Goal: Transaction & Acquisition: Book appointment/travel/reservation

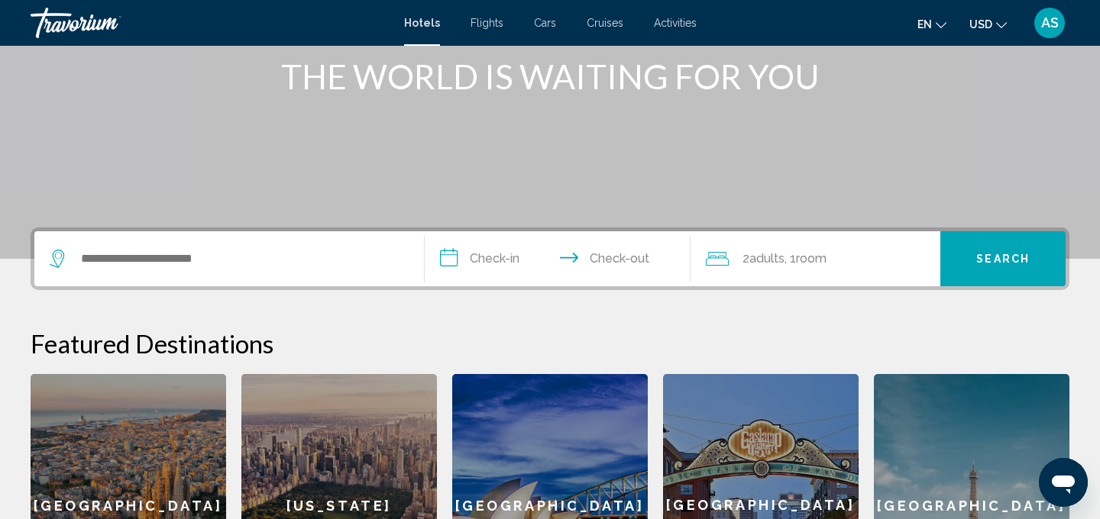
scroll to position [216, 0]
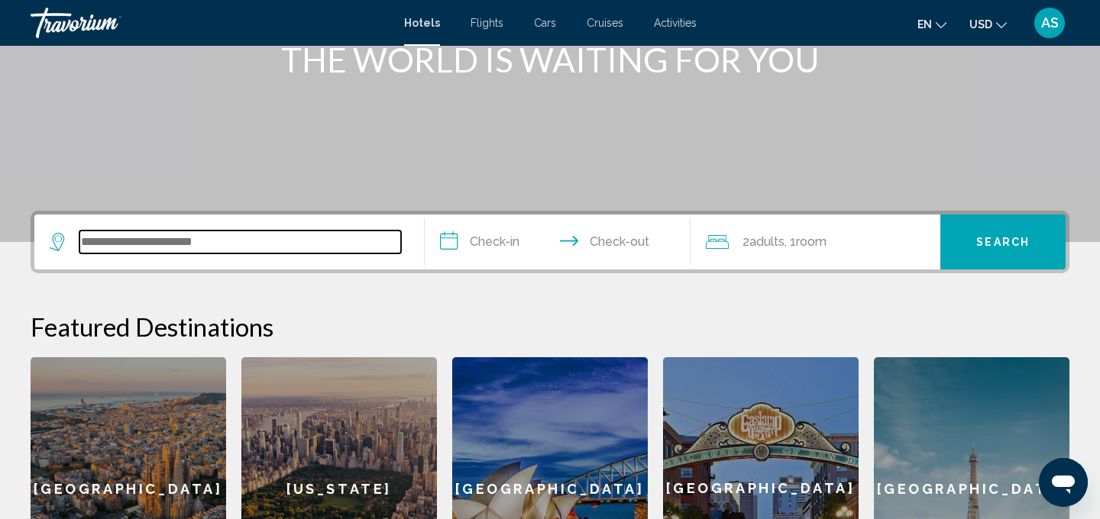
click at [169, 249] on input "Search widget" at bounding box center [240, 242] width 322 height 23
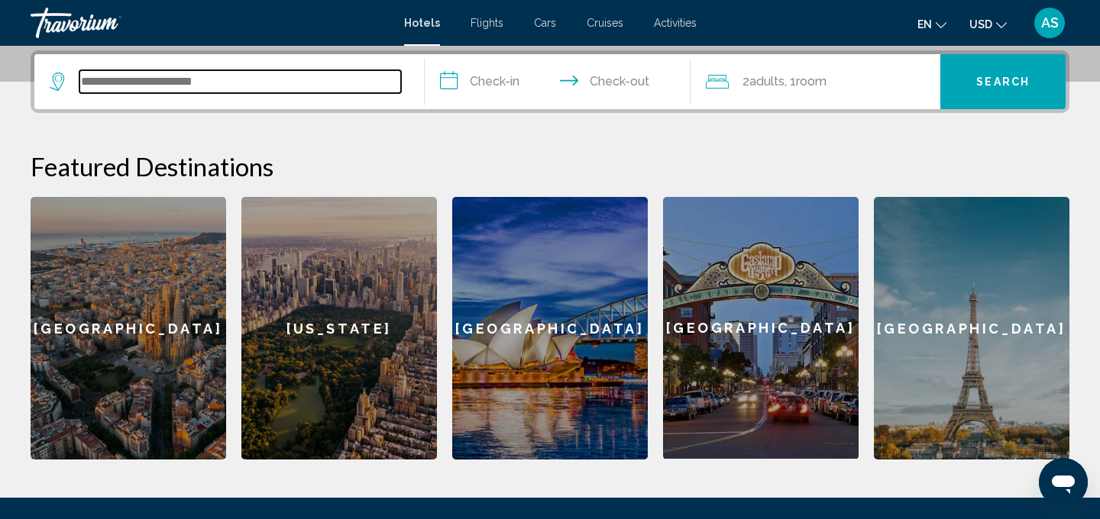
scroll to position [377, 0]
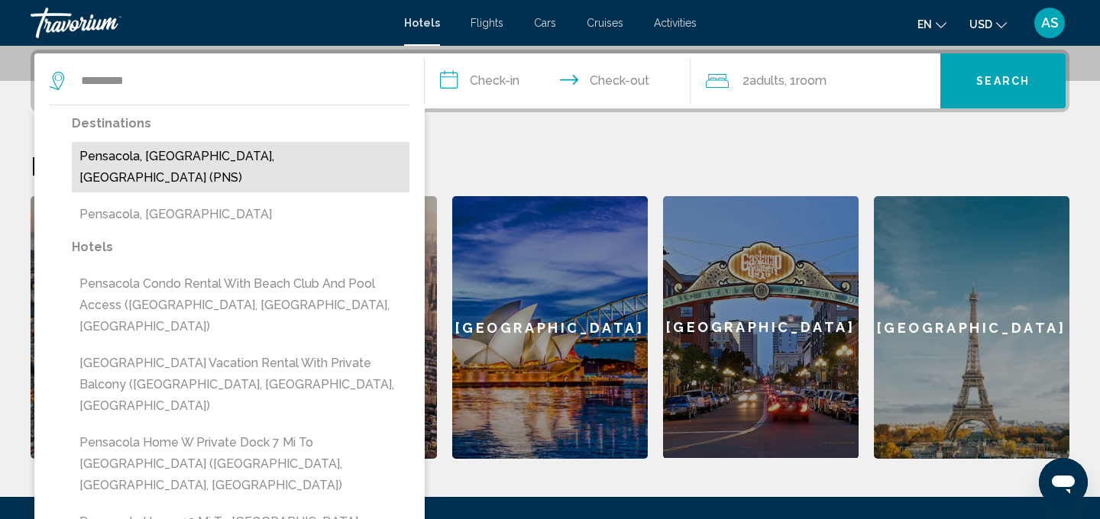
click at [344, 157] on button "Pensacola, FL, United States (PNS)" at bounding box center [241, 167] width 338 height 50
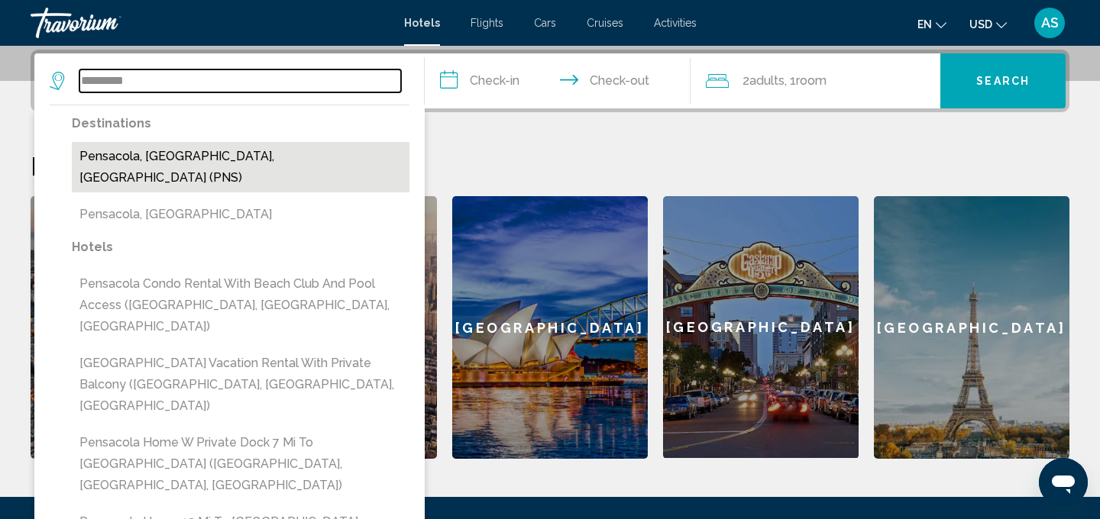
type input "**********"
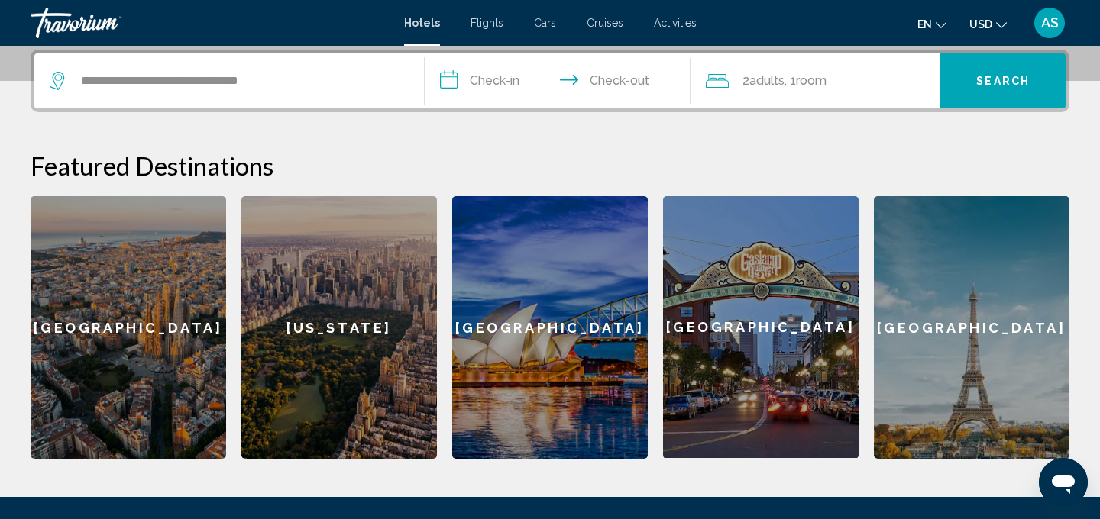
click at [499, 81] on input "**********" at bounding box center [561, 83] width 272 height 60
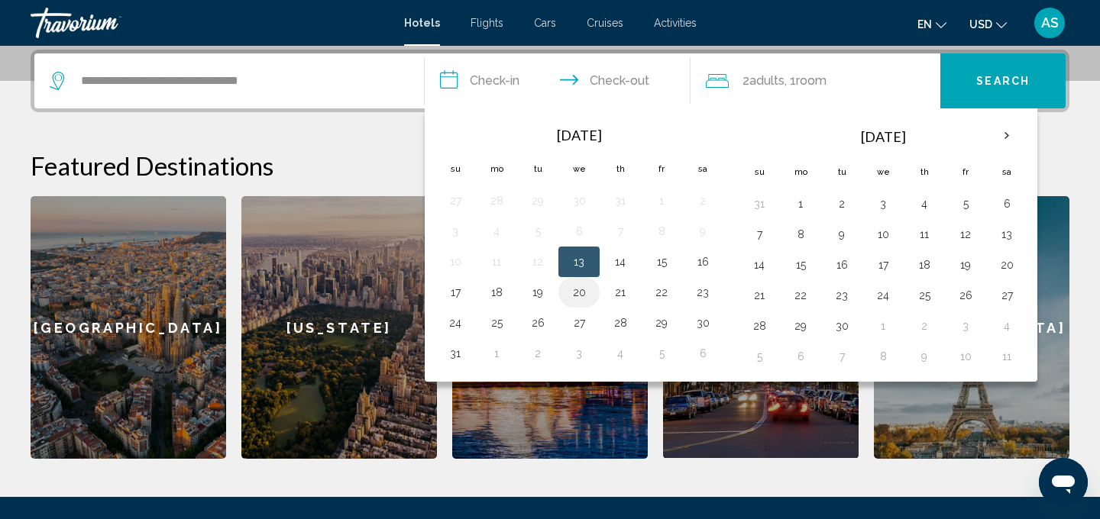
click at [584, 293] on button "20" at bounding box center [579, 292] width 24 height 21
click at [648, 78] on input "**********" at bounding box center [561, 83] width 272 height 60
click at [709, 299] on button "23" at bounding box center [702, 292] width 24 height 21
type input "**********"
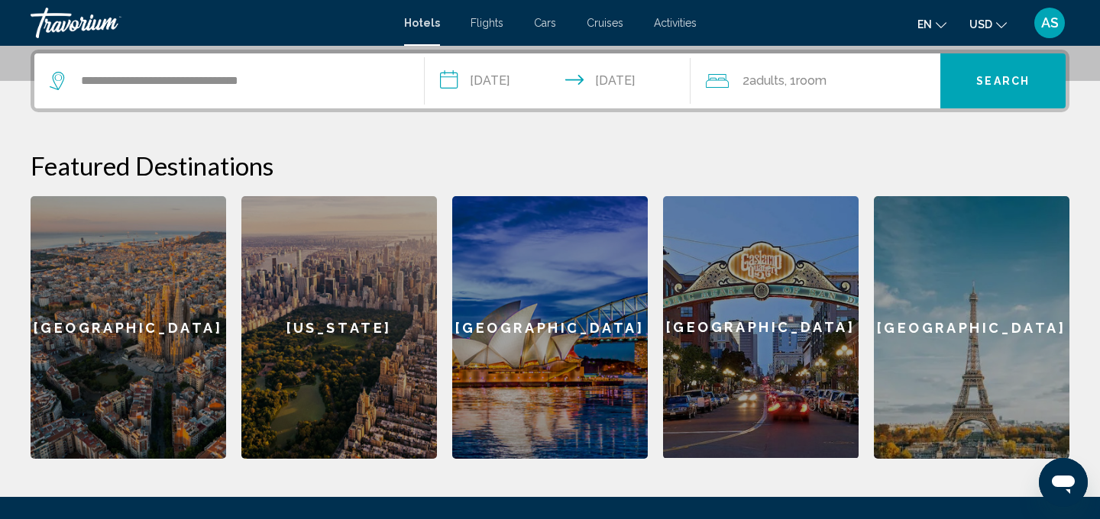
click at [872, 79] on div "2 Adult Adults , 1 Room rooms" at bounding box center [823, 80] width 235 height 21
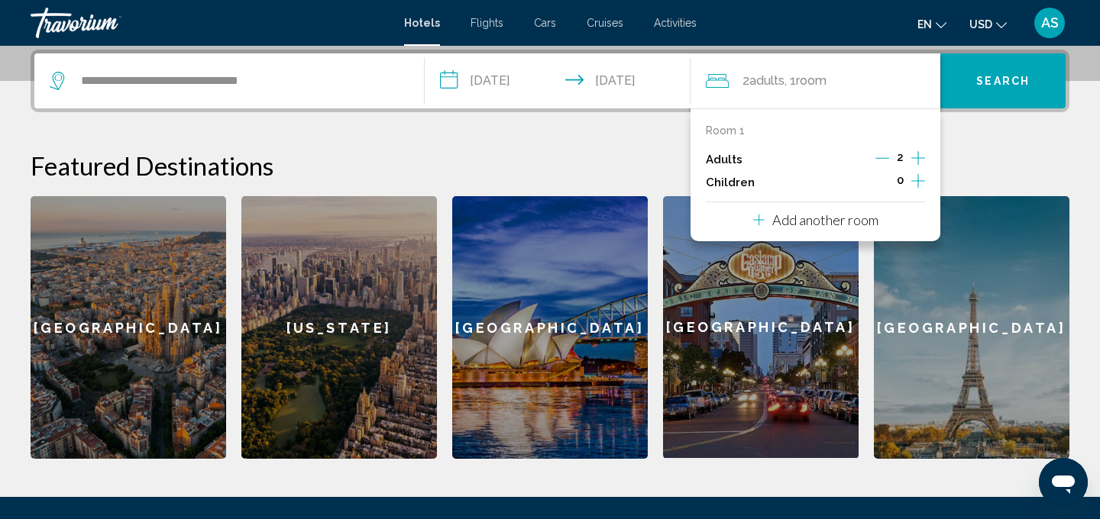
click at [923, 180] on icon "Increment children" at bounding box center [918, 181] width 14 height 18
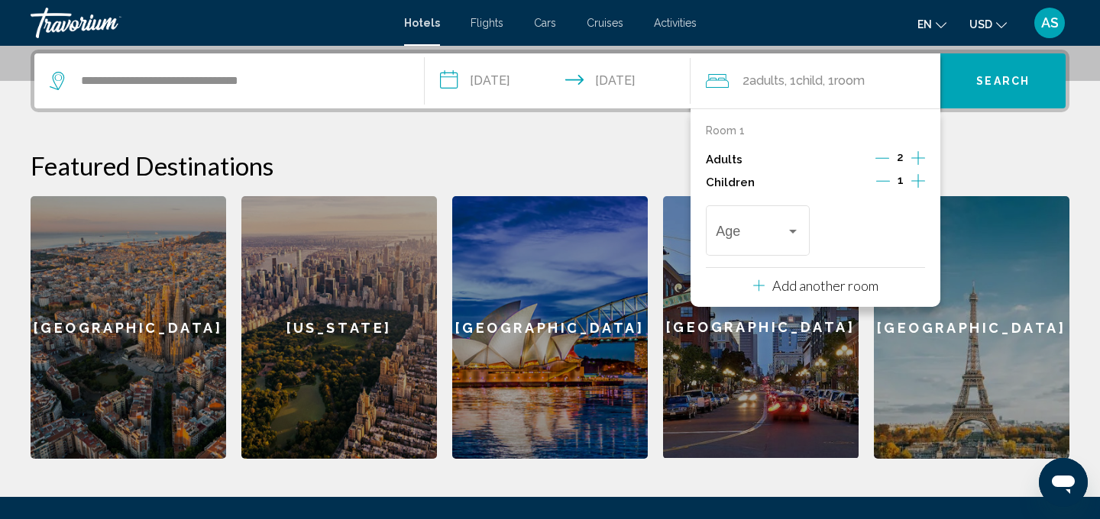
click at [923, 180] on icon "Increment children" at bounding box center [918, 181] width 14 height 18
click at [793, 231] on div "Travelers: 2 adults, 2 children" at bounding box center [793, 232] width 8 height 4
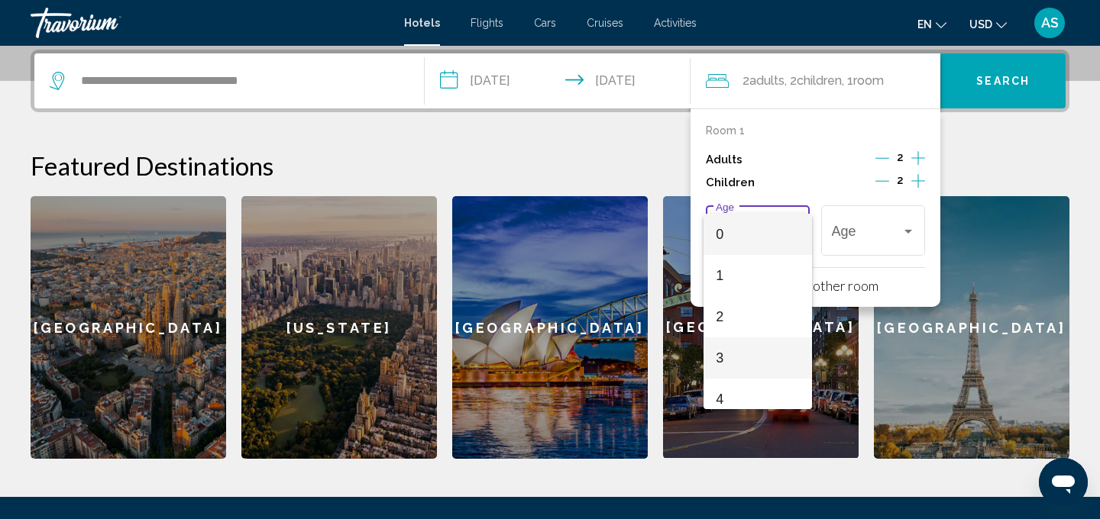
click at [752, 374] on span "3" at bounding box center [757, 358] width 83 height 41
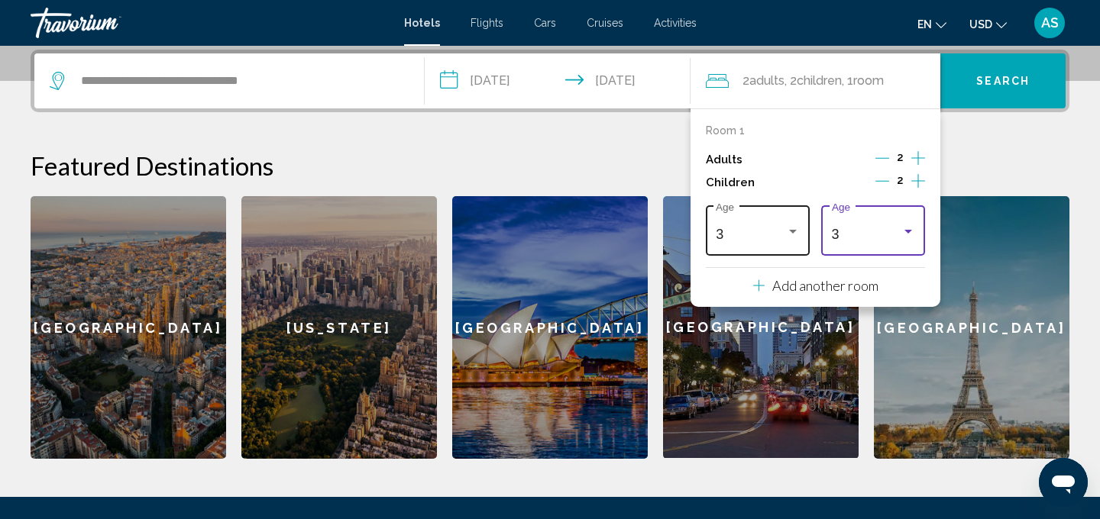
click at [799, 229] on div "Travelers: 2 adults, 2 children" at bounding box center [793, 231] width 14 height 12
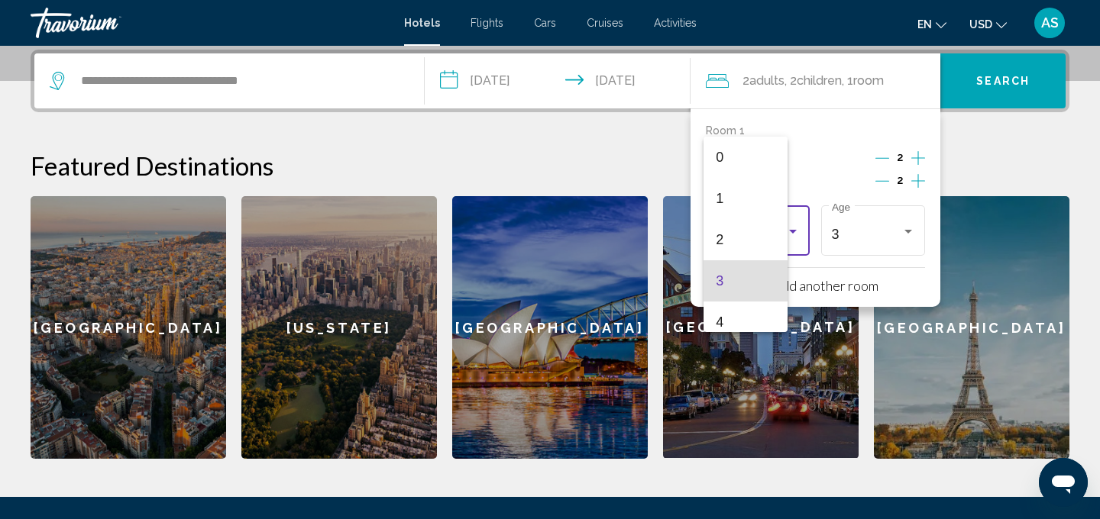
scroll to position [47, 0]
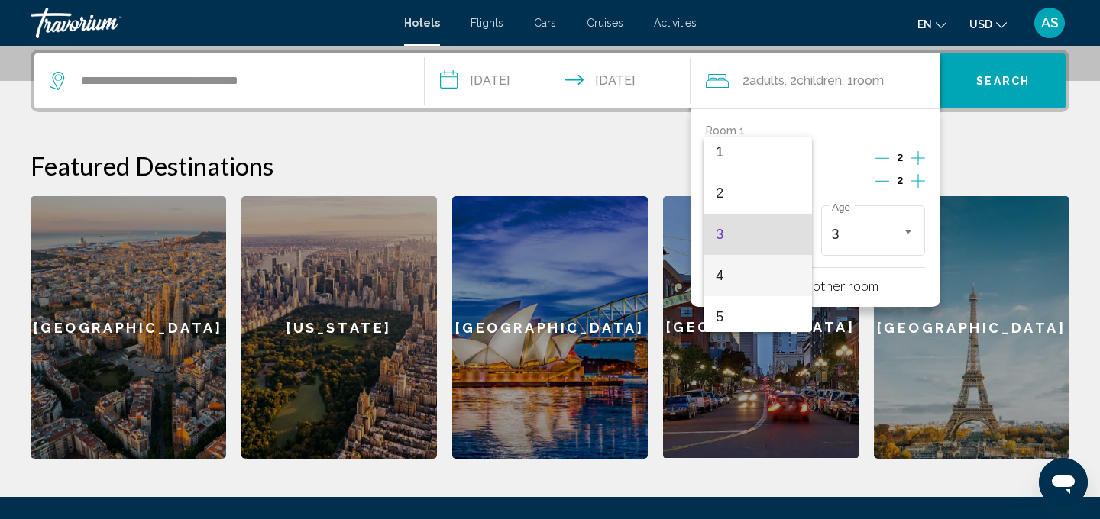
click at [771, 294] on span "4" at bounding box center [757, 275] width 83 height 41
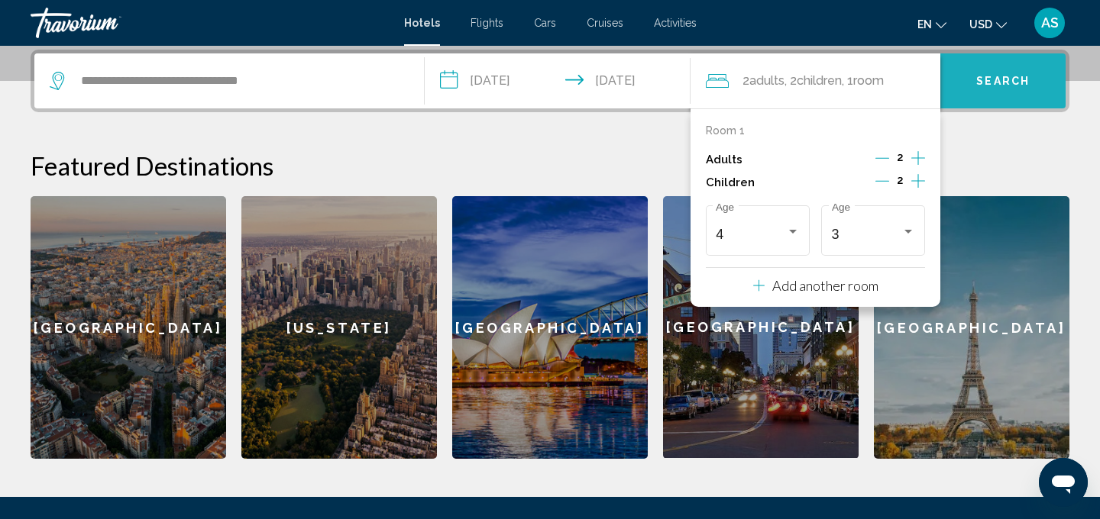
click at [1004, 89] on button "Search" at bounding box center [1002, 80] width 125 height 55
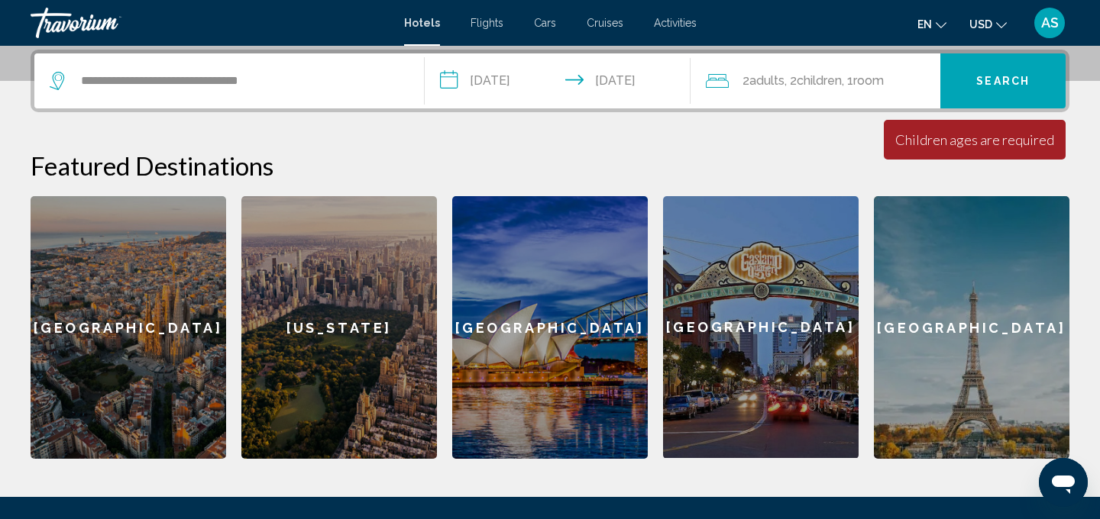
click at [941, 142] on div "Children ages are required" at bounding box center [974, 139] width 159 height 17
click at [881, 80] on span "Room" at bounding box center [868, 80] width 31 height 15
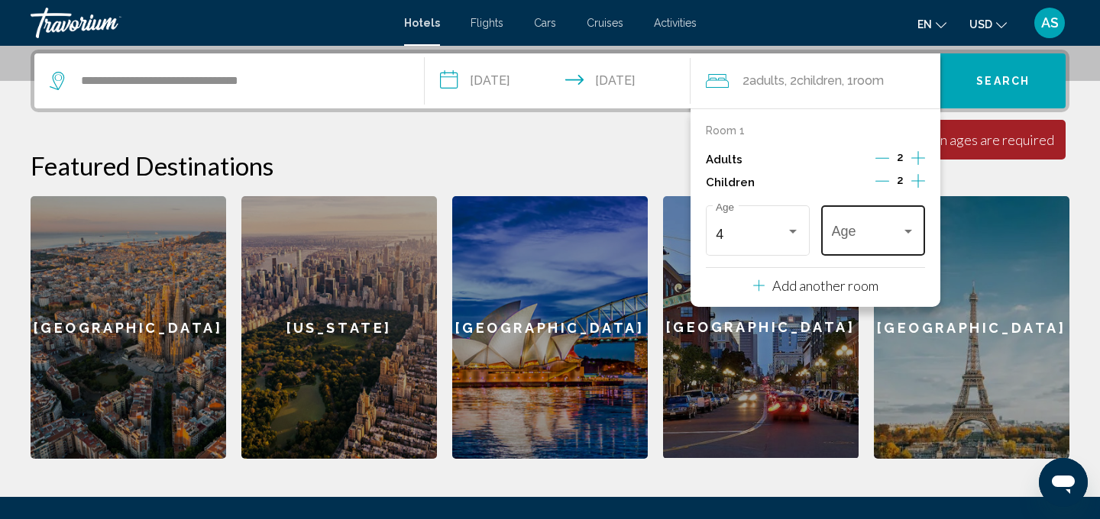
click at [906, 233] on div "Travelers: 2 adults, 2 children" at bounding box center [908, 231] width 14 height 12
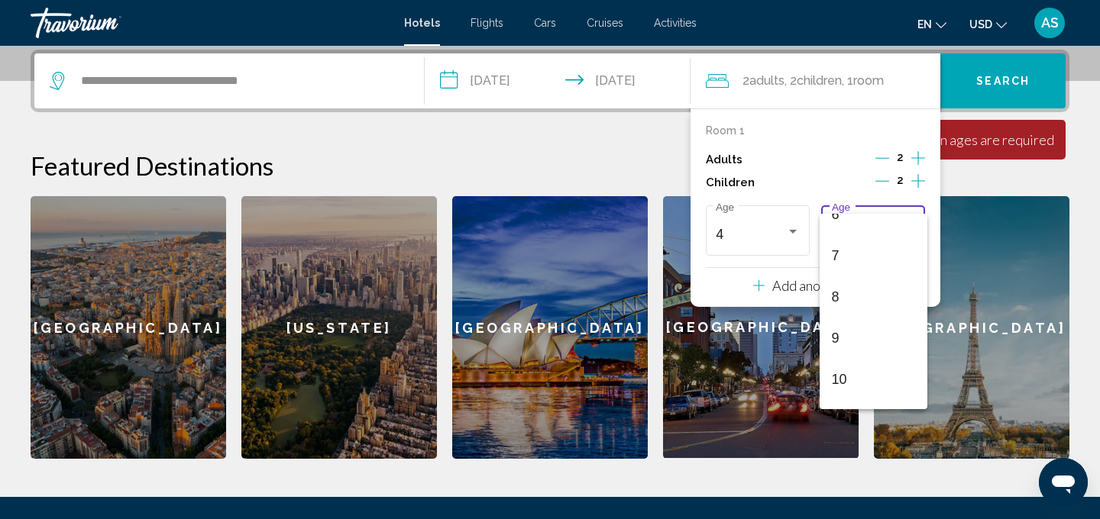
scroll to position [325, 0]
click at [863, 239] on span "8" at bounding box center [873, 238] width 83 height 41
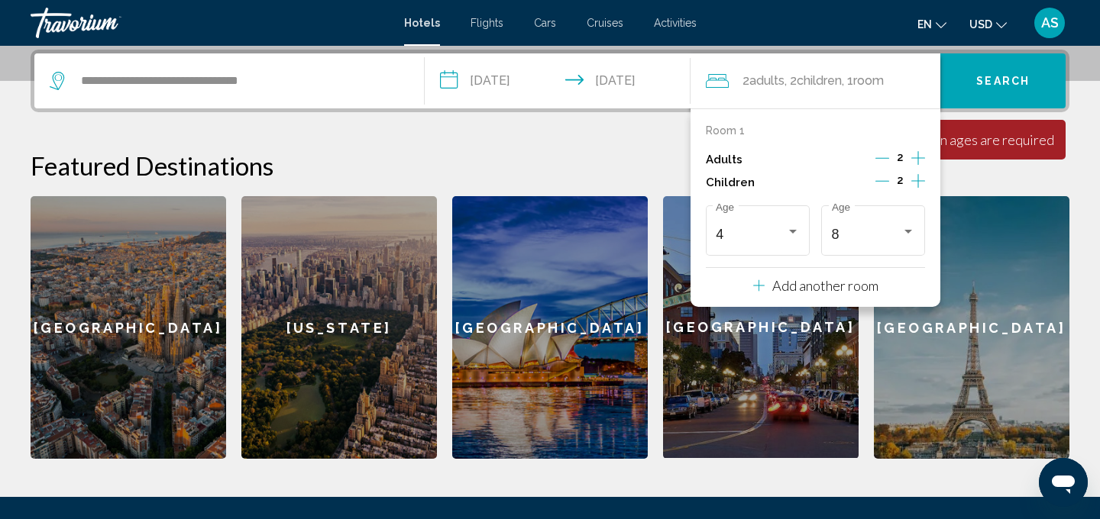
click at [999, 93] on button "Search" at bounding box center [1002, 80] width 125 height 55
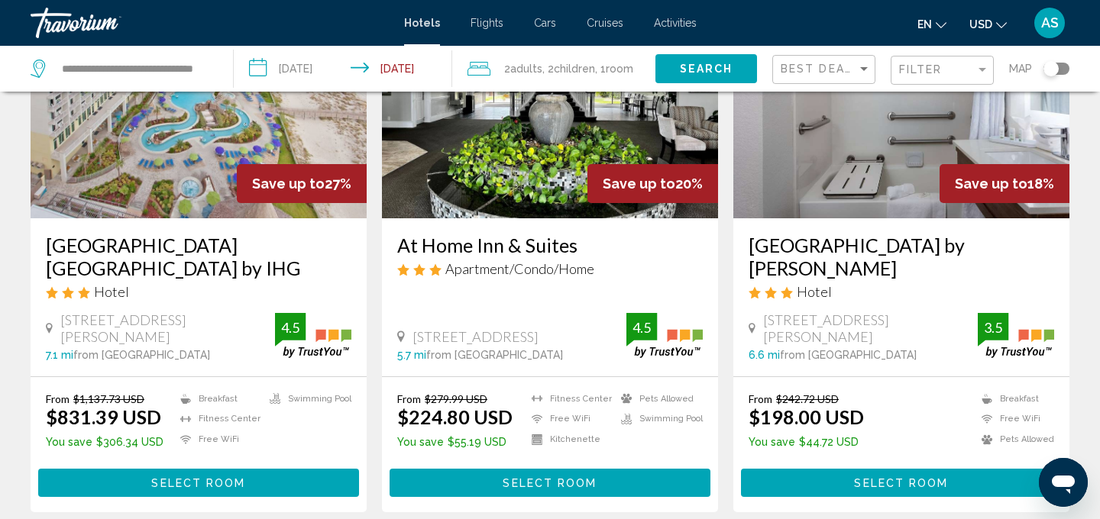
scroll to position [176, 0]
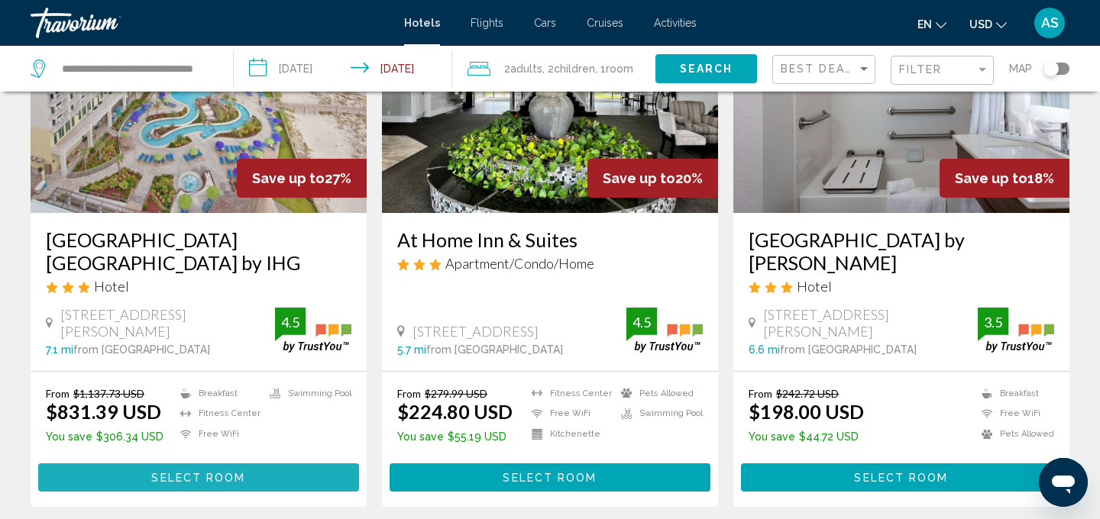
click at [181, 476] on span "Select Room" at bounding box center [198, 478] width 94 height 12
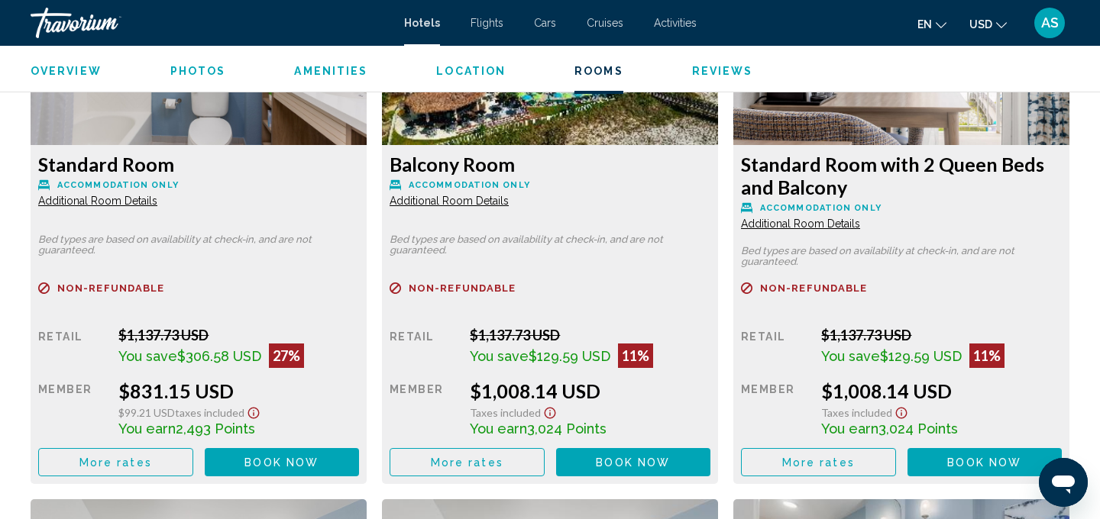
scroll to position [2205, 0]
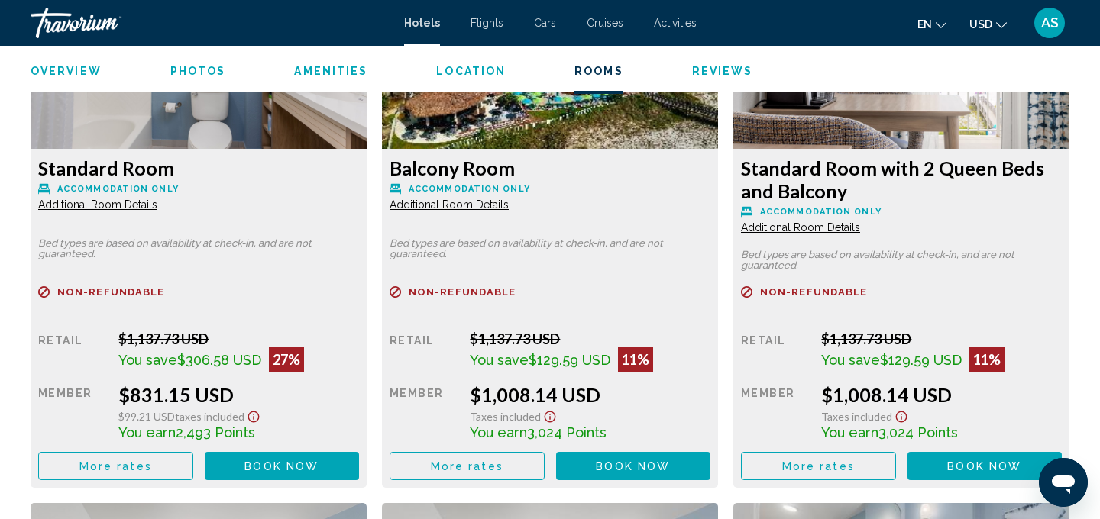
click at [147, 205] on span "Additional Room Details" at bounding box center [97, 205] width 119 height 12
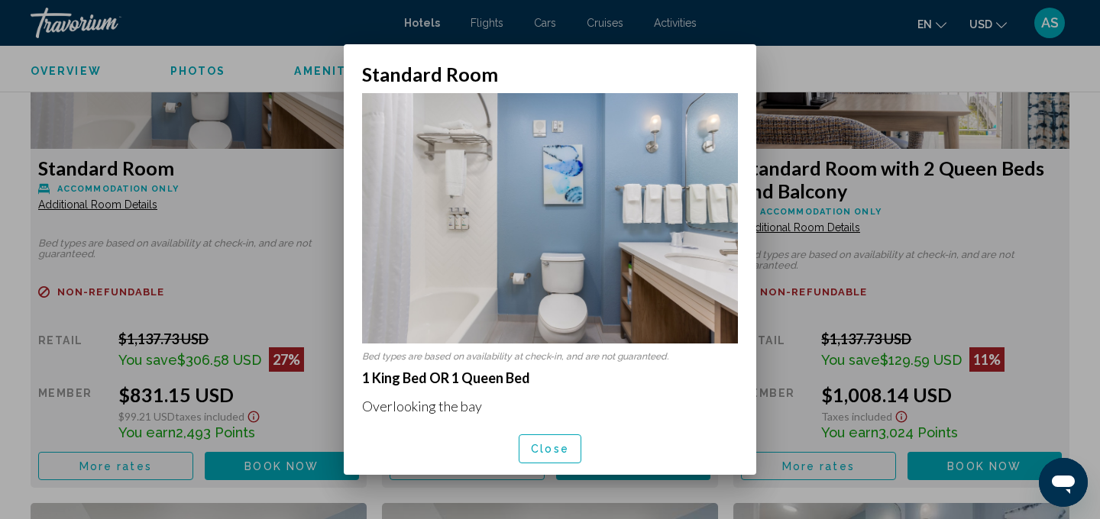
scroll to position [0, 0]
click at [560, 448] on span "Close" at bounding box center [550, 450] width 38 height 12
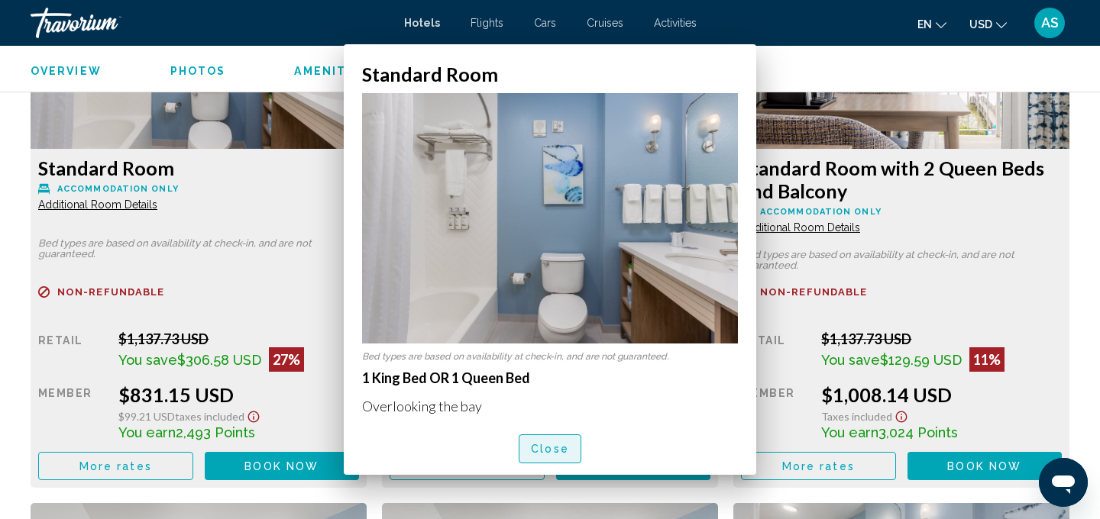
scroll to position [2205, 0]
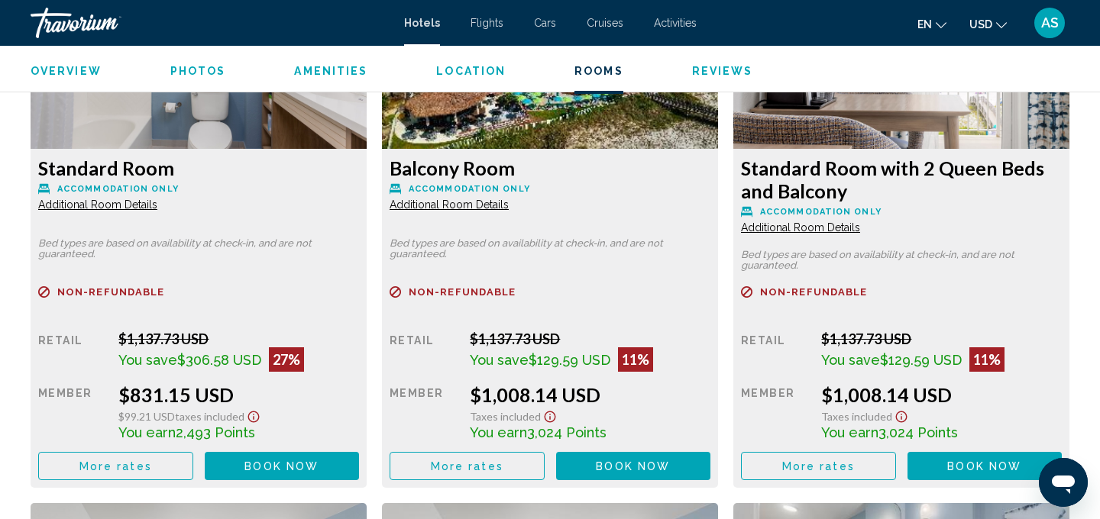
click at [157, 204] on span "Additional Room Details" at bounding box center [97, 205] width 119 height 12
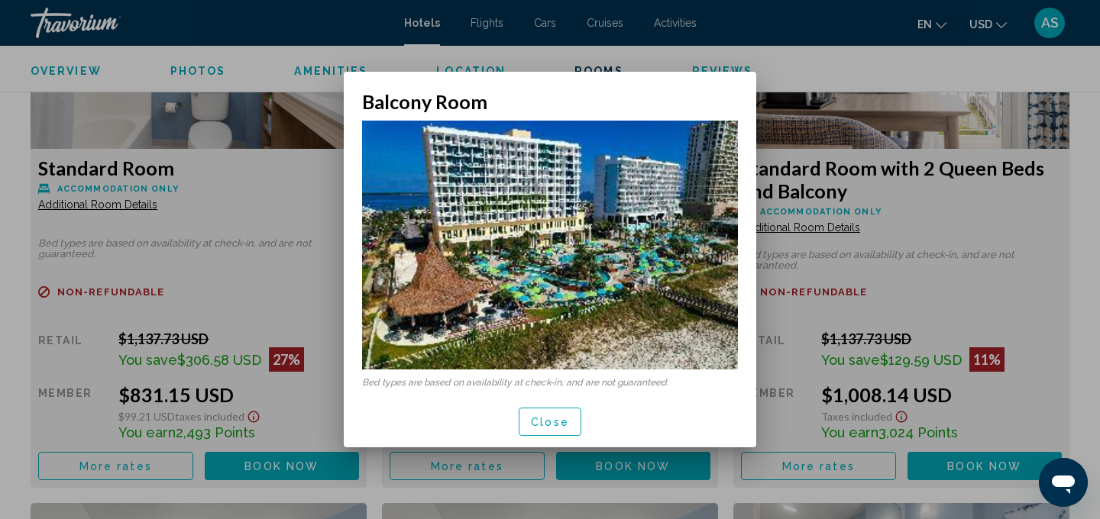
scroll to position [0, 0]
click at [564, 418] on span "Close" at bounding box center [550, 422] width 38 height 12
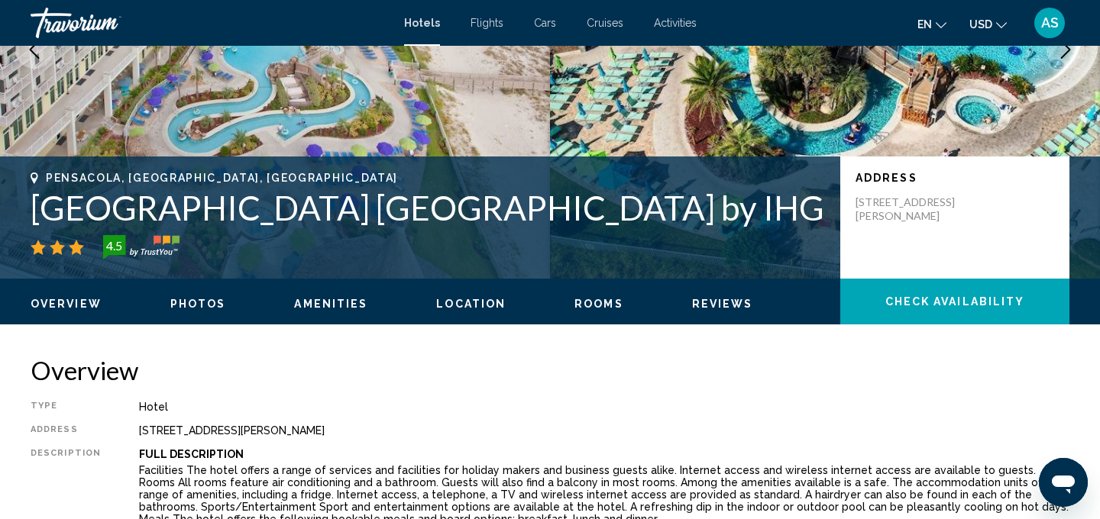
scroll to position [227, 0]
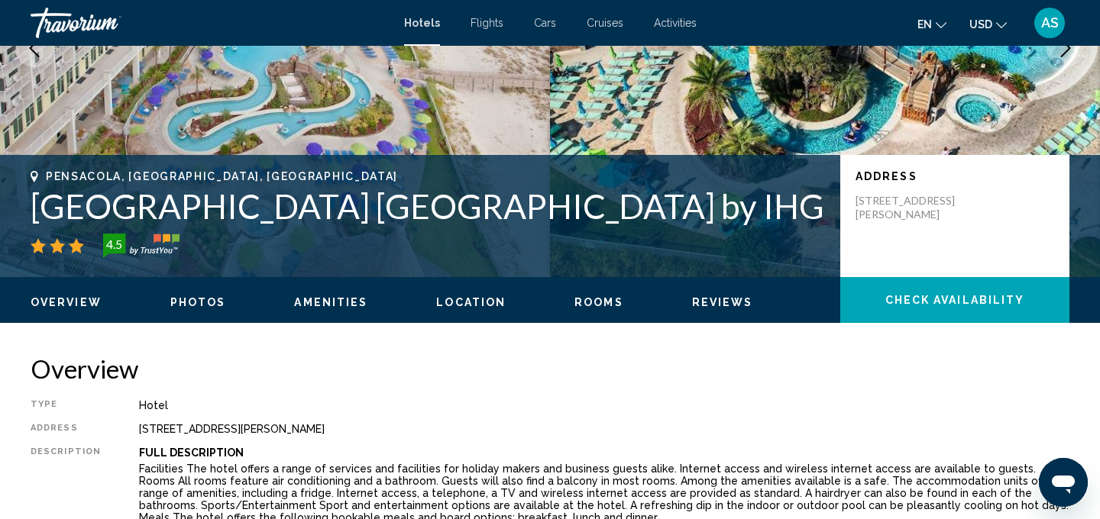
click at [328, 208] on h1 "Holiday Inn Resort Pensacola Beach by IHG" at bounding box center [428, 206] width 794 height 40
click at [328, 209] on h1 "Holiday Inn Resort Pensacola Beach by IHG" at bounding box center [428, 206] width 794 height 40
copy div "Holiday Inn Resort Pensacola Beach by IHG"
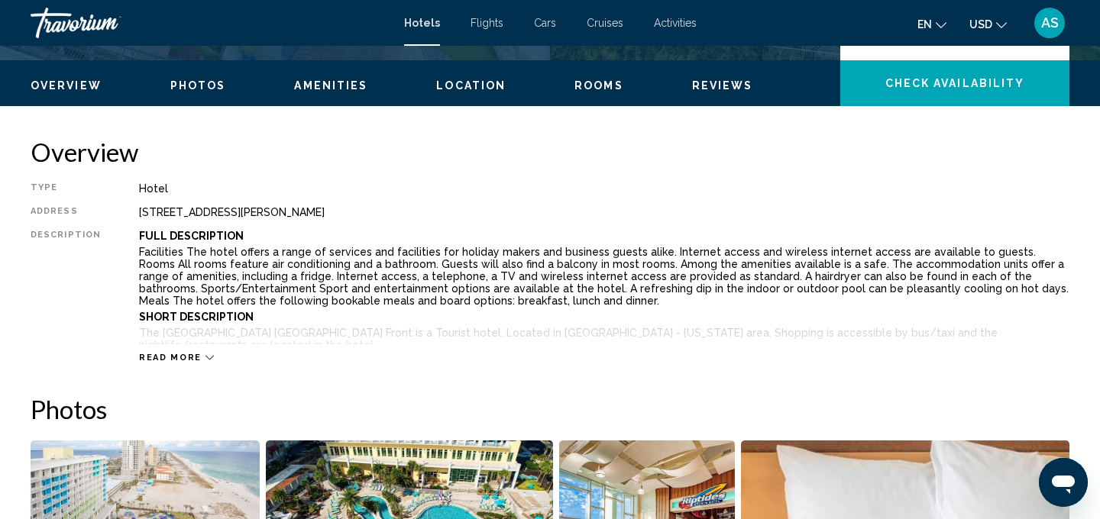
scroll to position [445, 0]
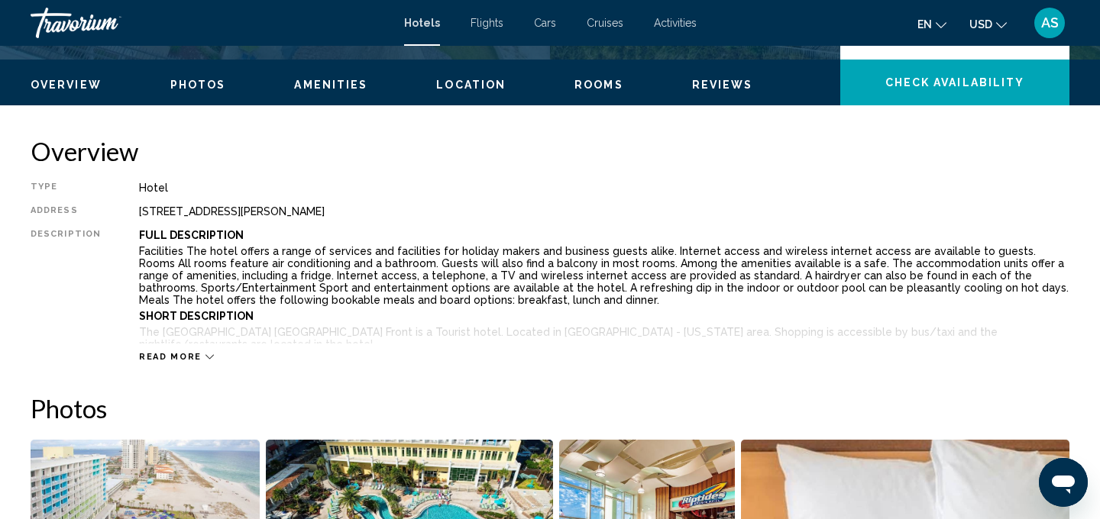
click at [205, 356] on icon "Main content" at bounding box center [209, 357] width 8 height 8
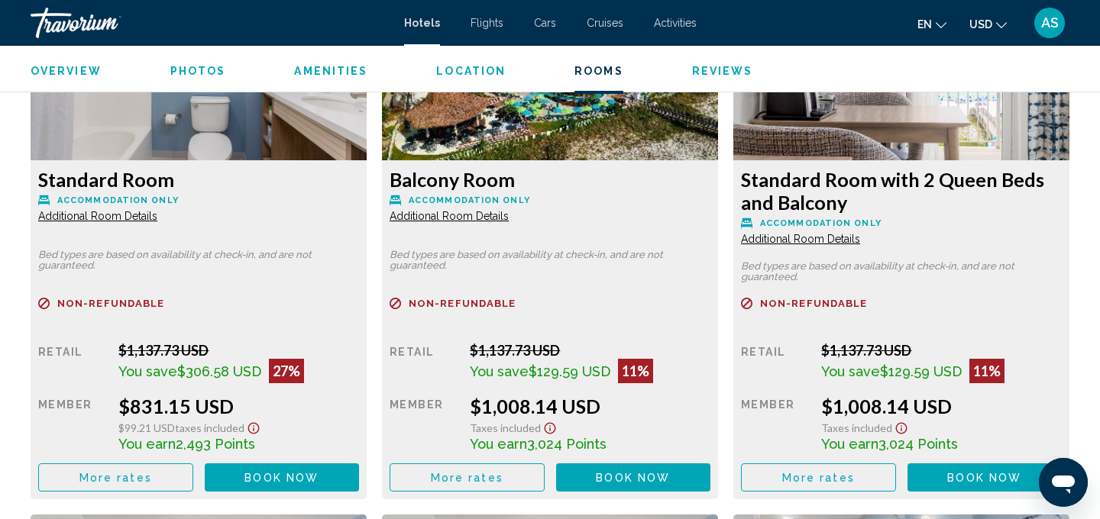
scroll to position [2442, 0]
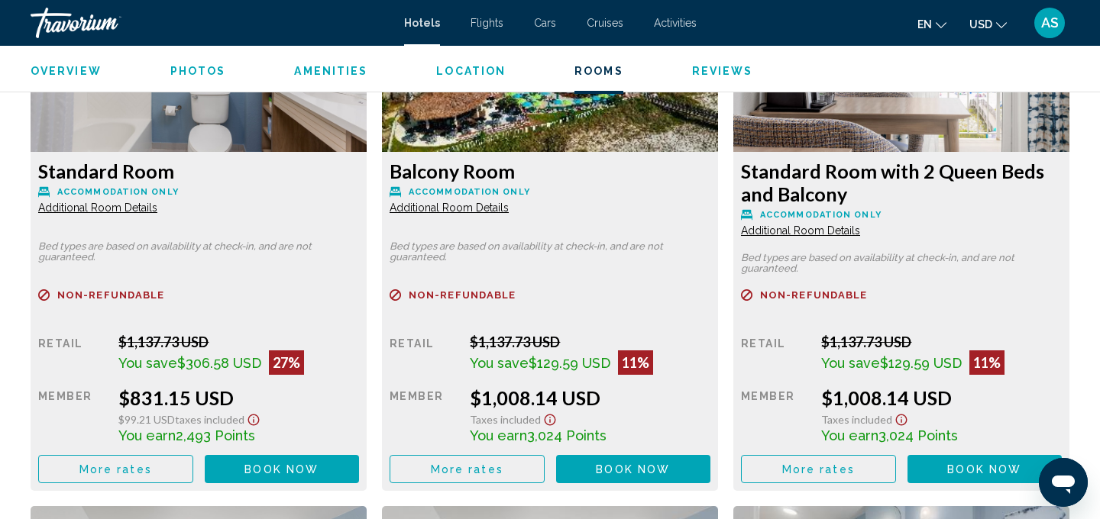
click at [242, 468] on button "Book now No longer available" at bounding box center [282, 469] width 155 height 28
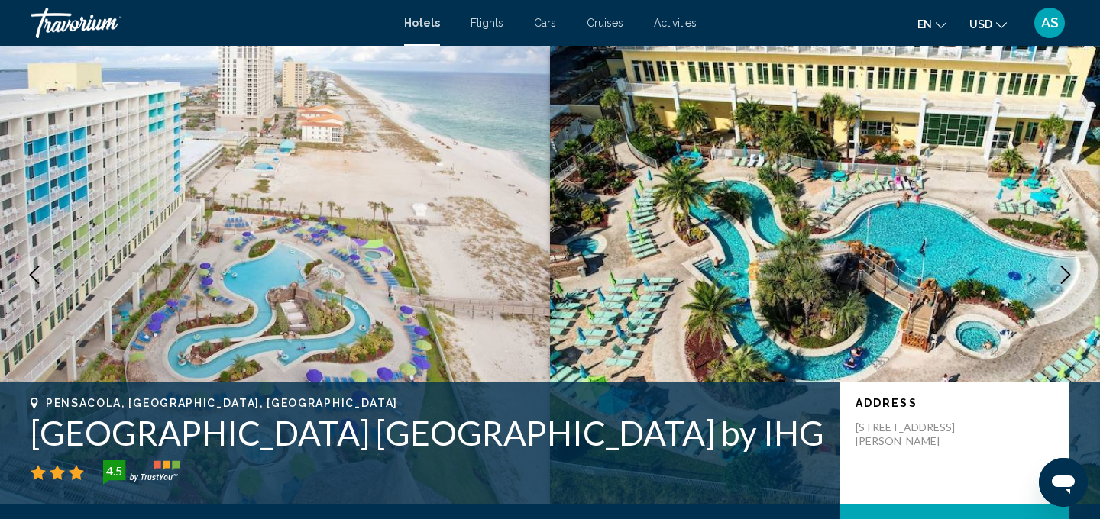
scroll to position [15, 0]
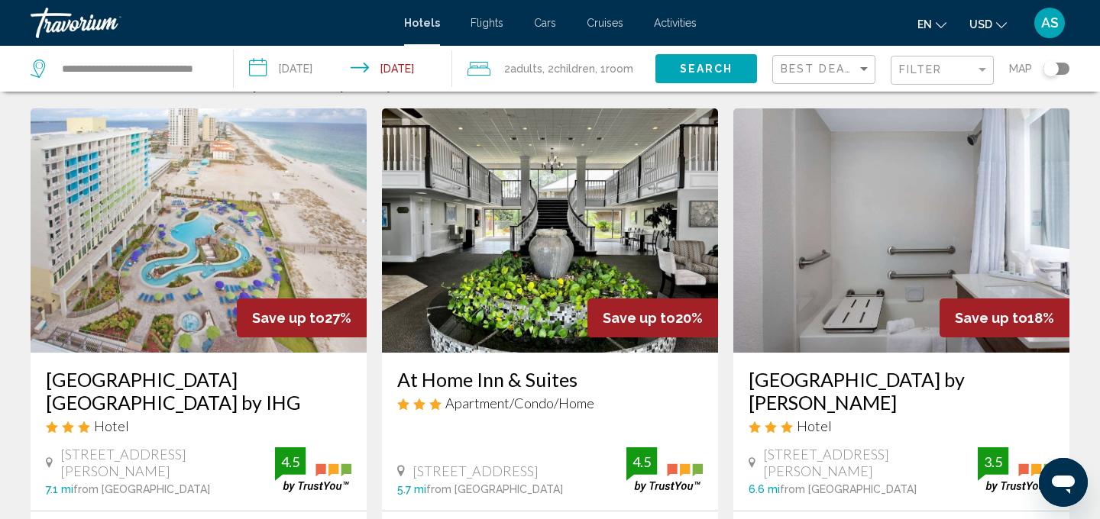
scroll to position [41, 0]
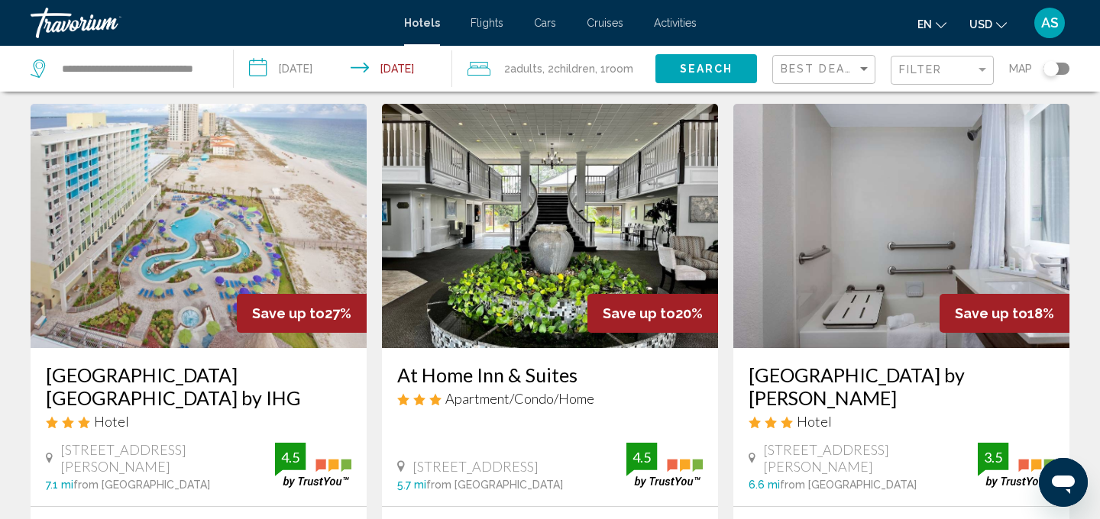
click at [526, 290] on img "Main content" at bounding box center [550, 226] width 336 height 244
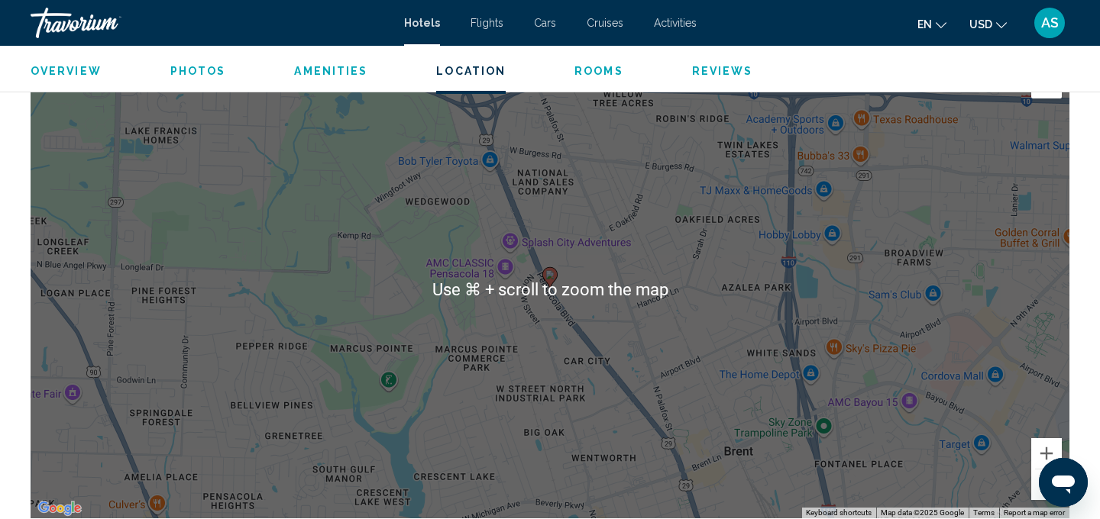
scroll to position [1483, 0]
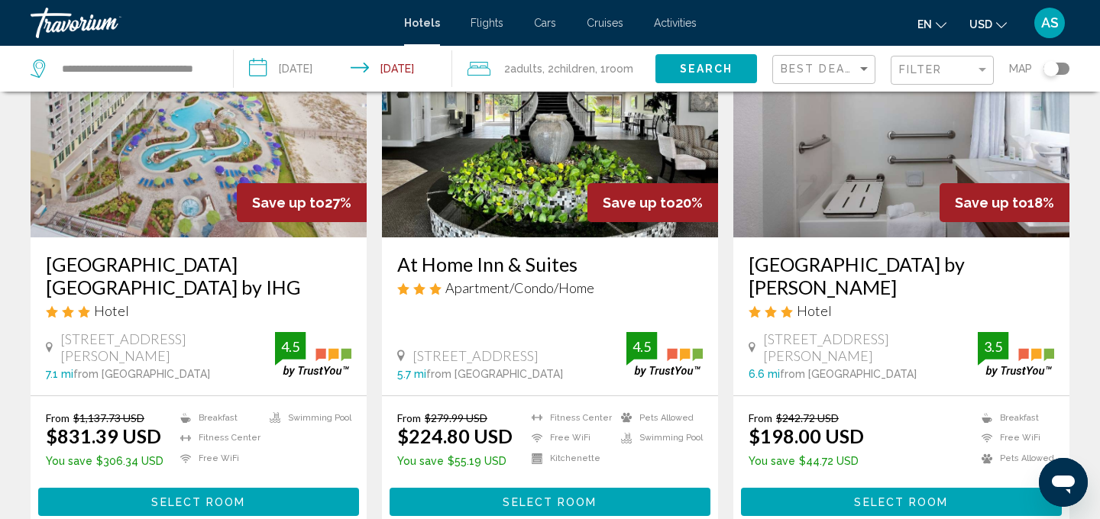
scroll to position [154, 0]
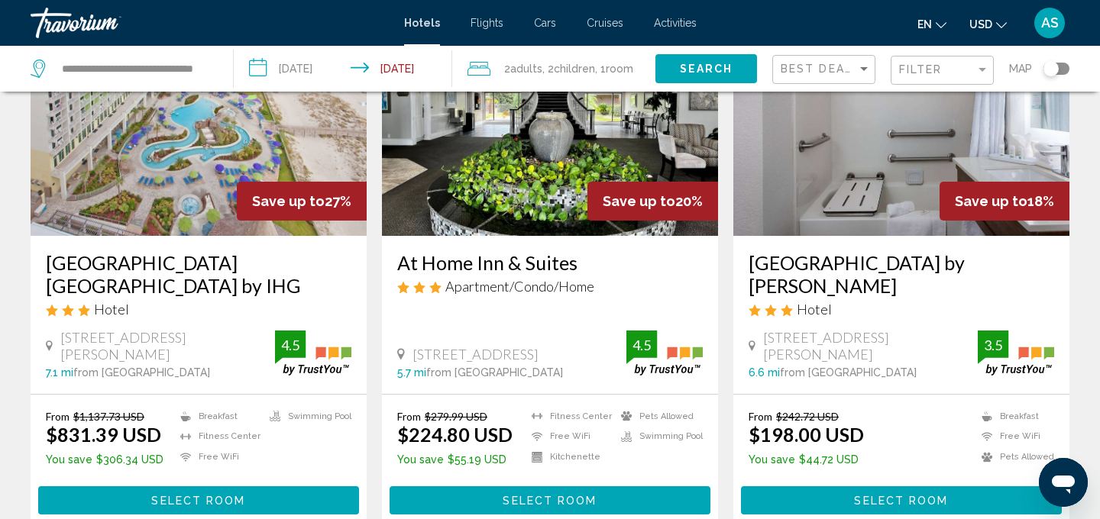
click at [817, 499] on button "Select Room" at bounding box center [901, 501] width 321 height 28
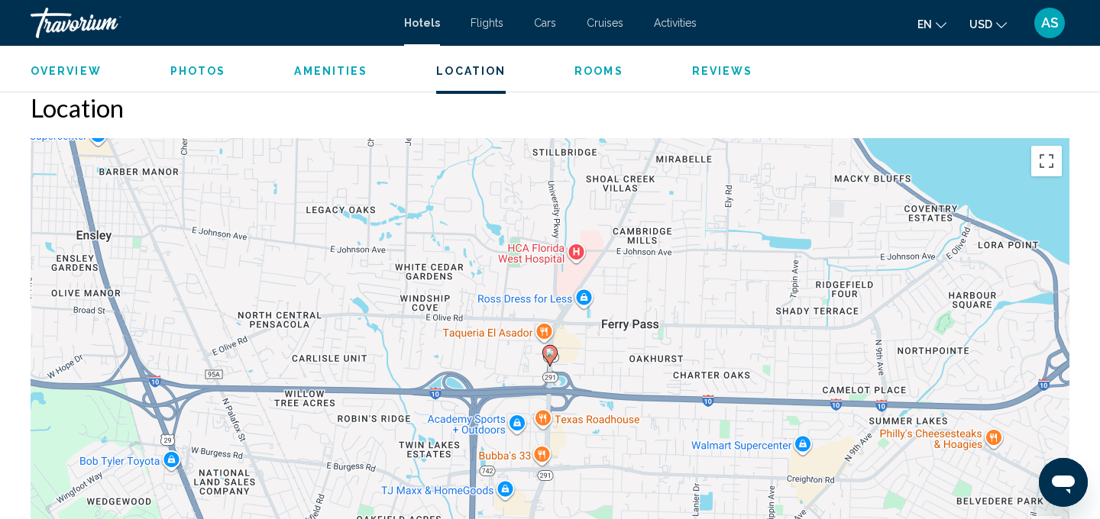
scroll to position [1361, 0]
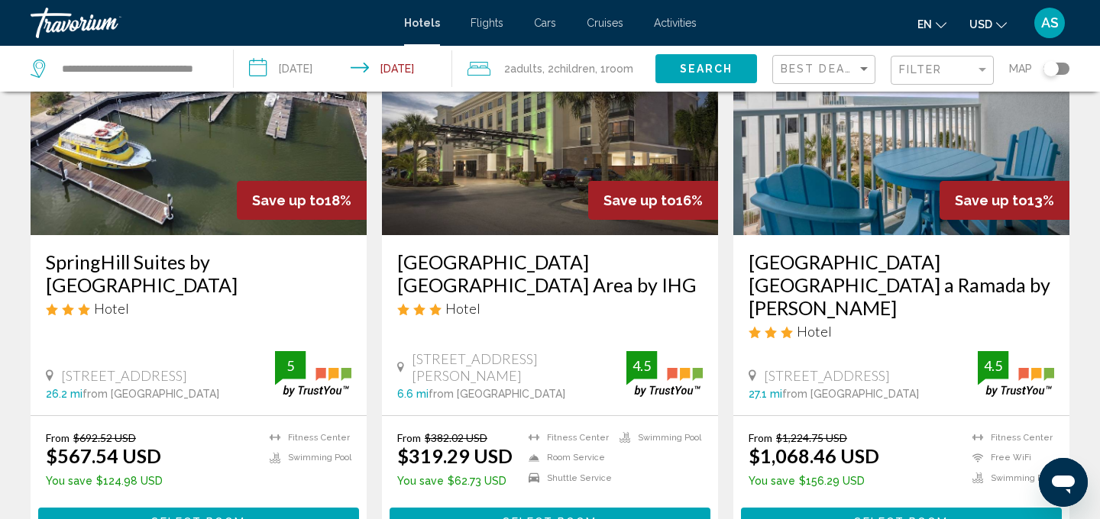
scroll to position [724, 0]
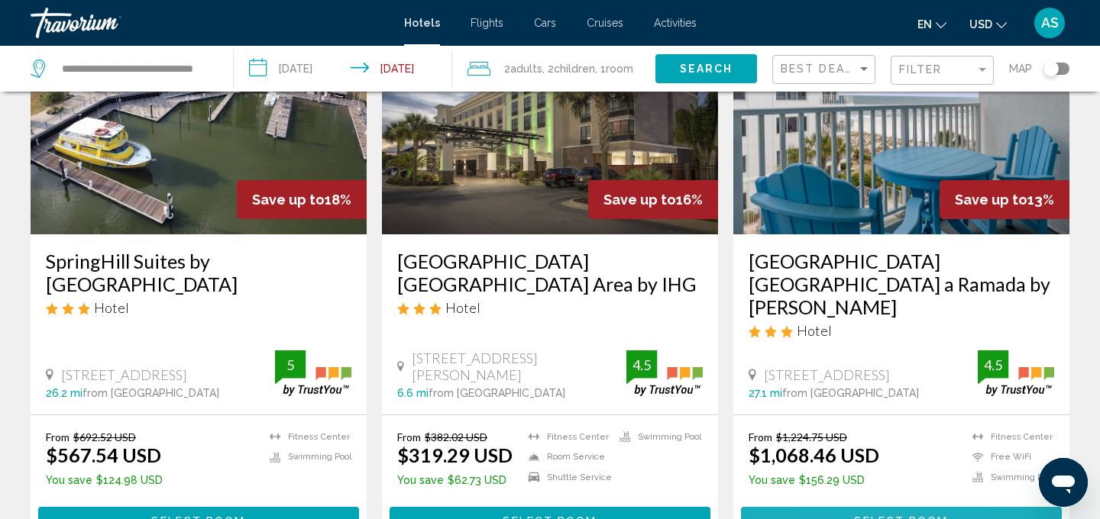
click at [832, 507] on button "Select Room" at bounding box center [901, 521] width 321 height 28
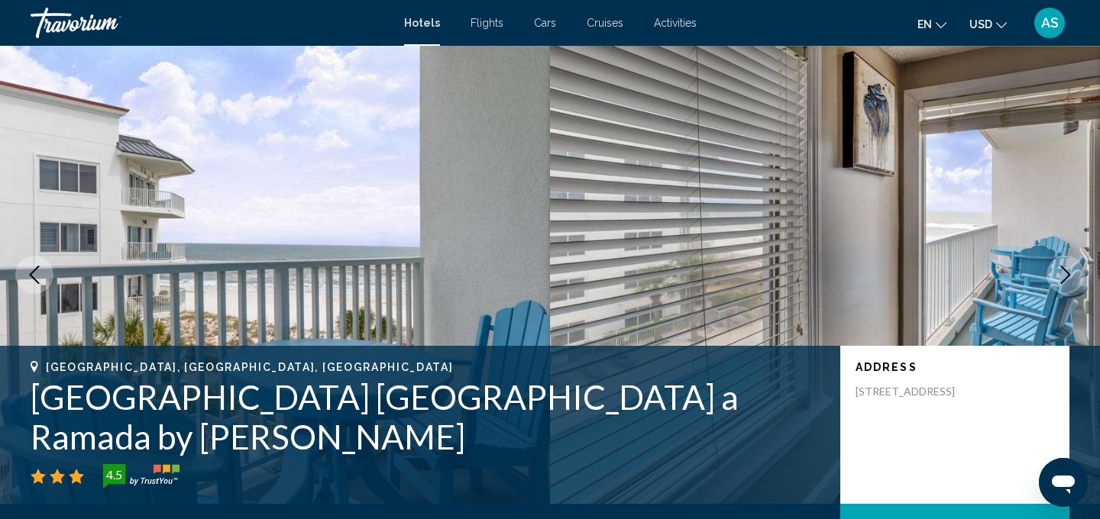
drag, startPoint x: 185, startPoint y: 439, endPoint x: 29, endPoint y: 416, distance: 157.6
click at [29, 416] on div "Orange Beach, AL, United States Palm Beach Resort Orange Beach a Ramada by Wynd…" at bounding box center [550, 425] width 1100 height 128
copy h1 "Palm Beach Resort Orange Beach a Ramada by Wyndham"
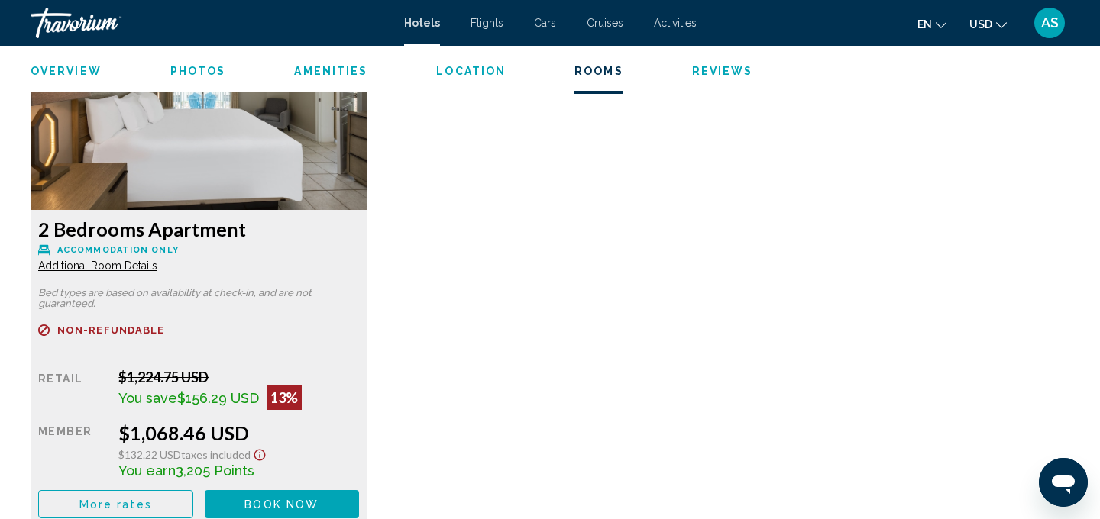
scroll to position [2128, 0]
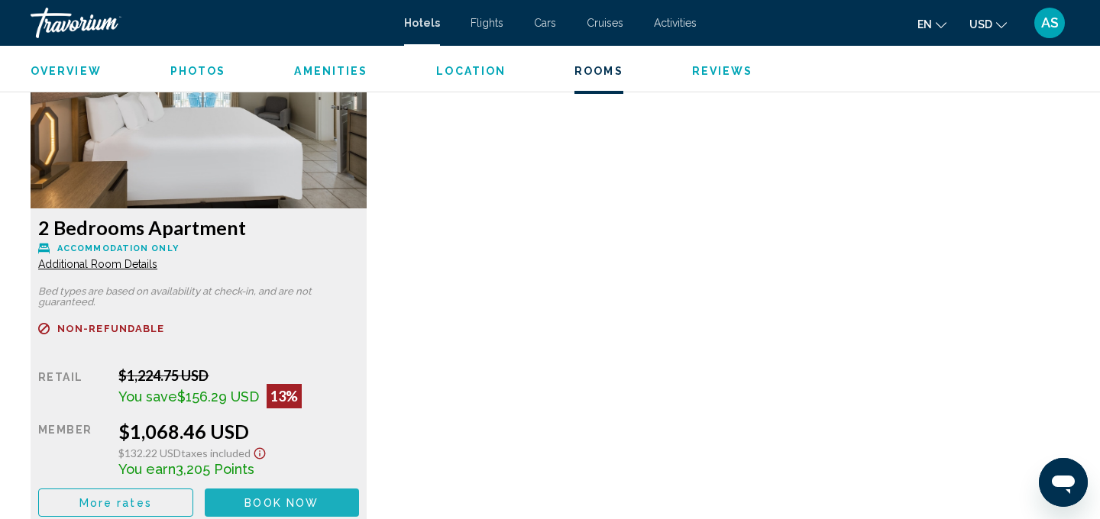
click at [275, 497] on span "Book now" at bounding box center [281, 503] width 74 height 12
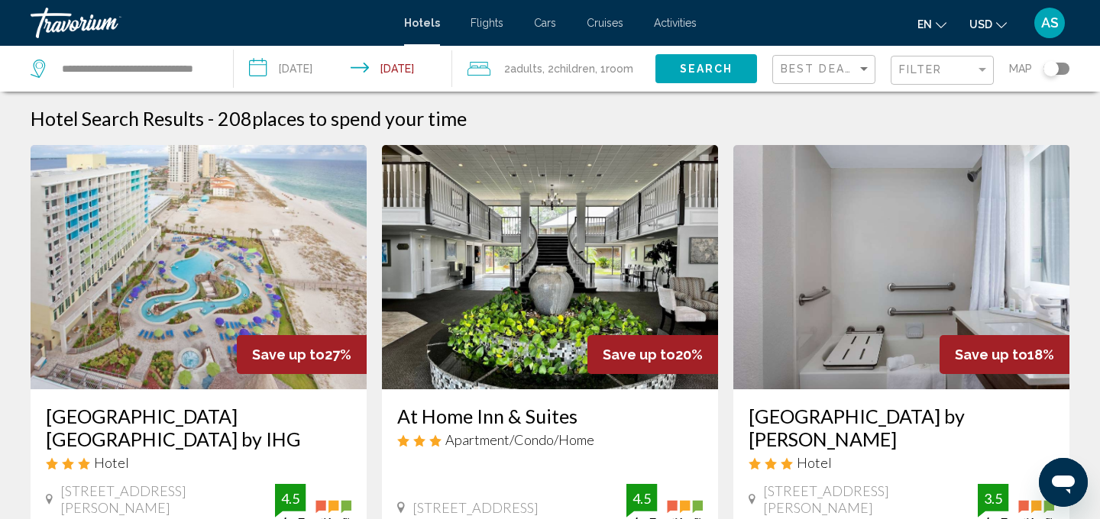
click at [998, 24] on icon "Change currency" at bounding box center [1001, 25] width 11 height 6
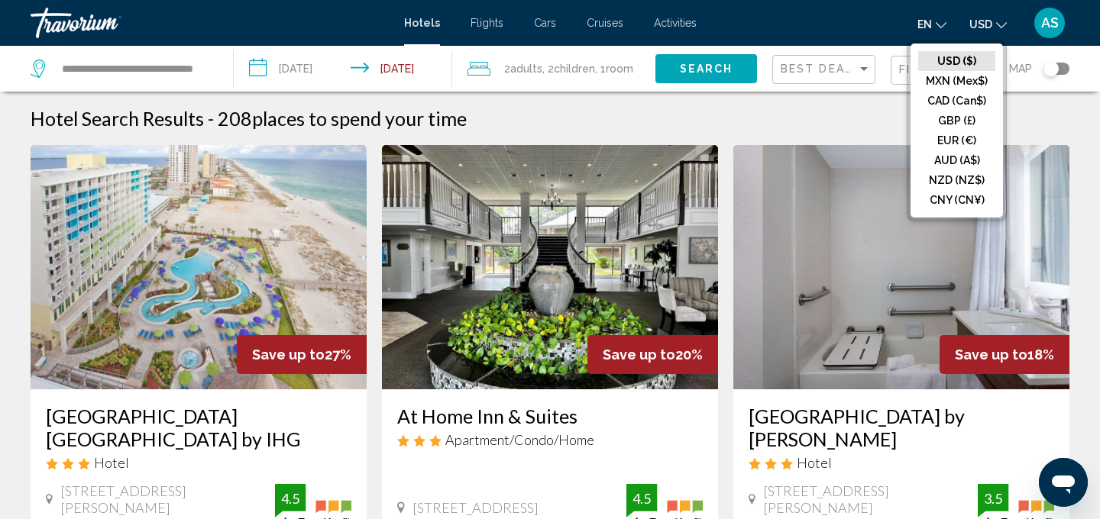
click at [885, 22] on div "en English Español Français Italiano Português русский USD USD ($) MXN (Mex$) C…" at bounding box center [891, 23] width 358 height 32
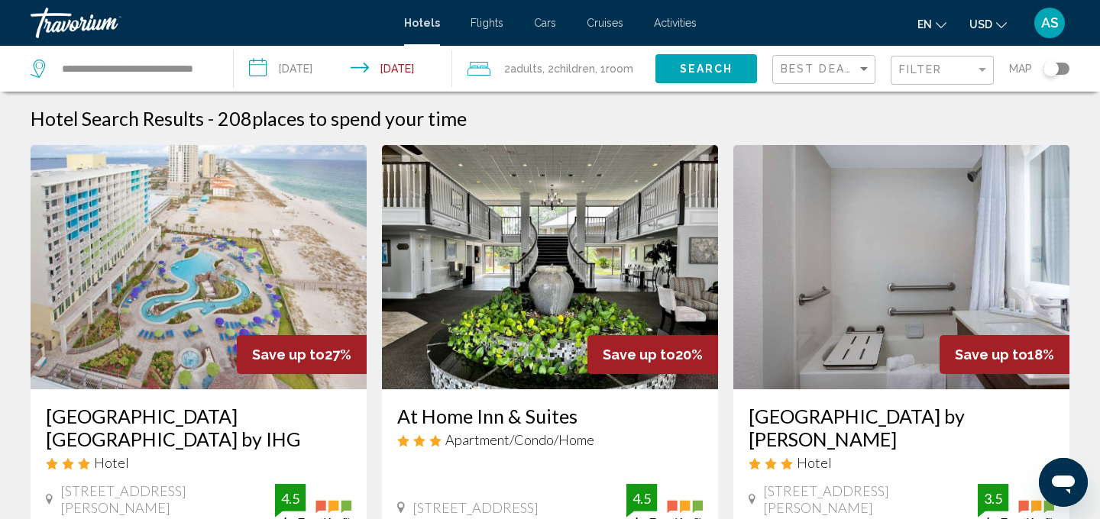
click at [72, 29] on div "Travorium" at bounding box center [107, 23] width 153 height 31
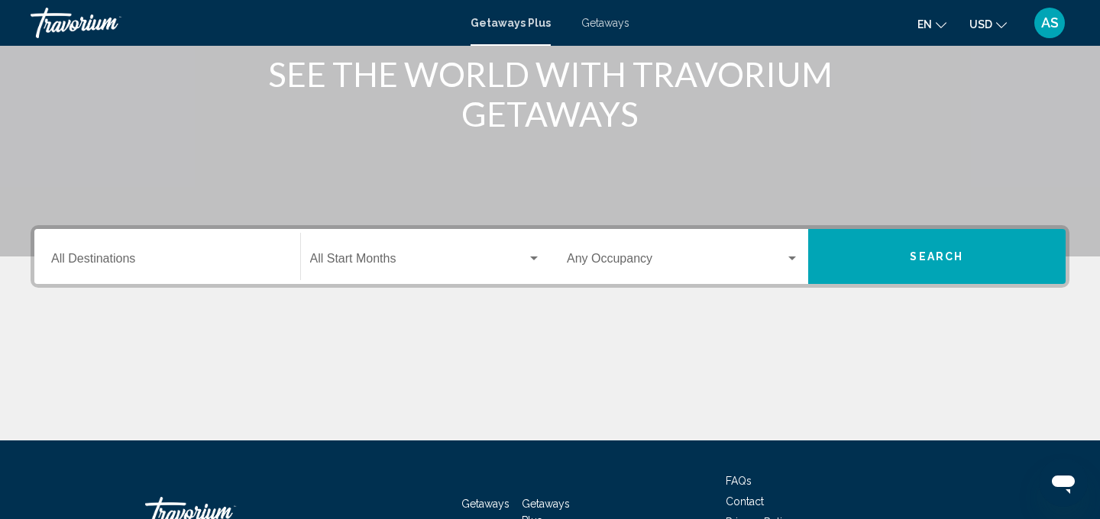
click at [222, 266] on input "Destination All Destinations" at bounding box center [167, 262] width 232 height 14
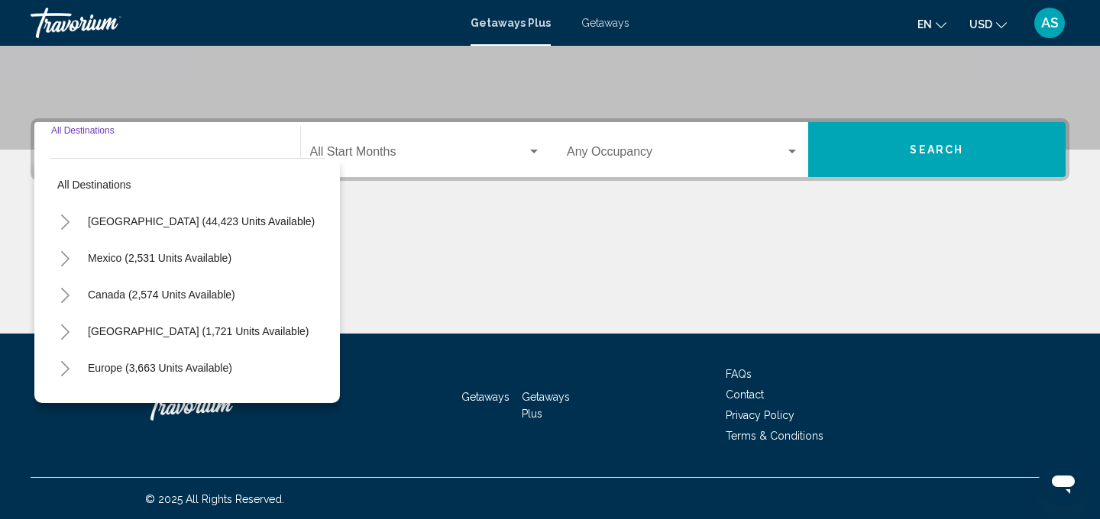
scroll to position [310, 0]
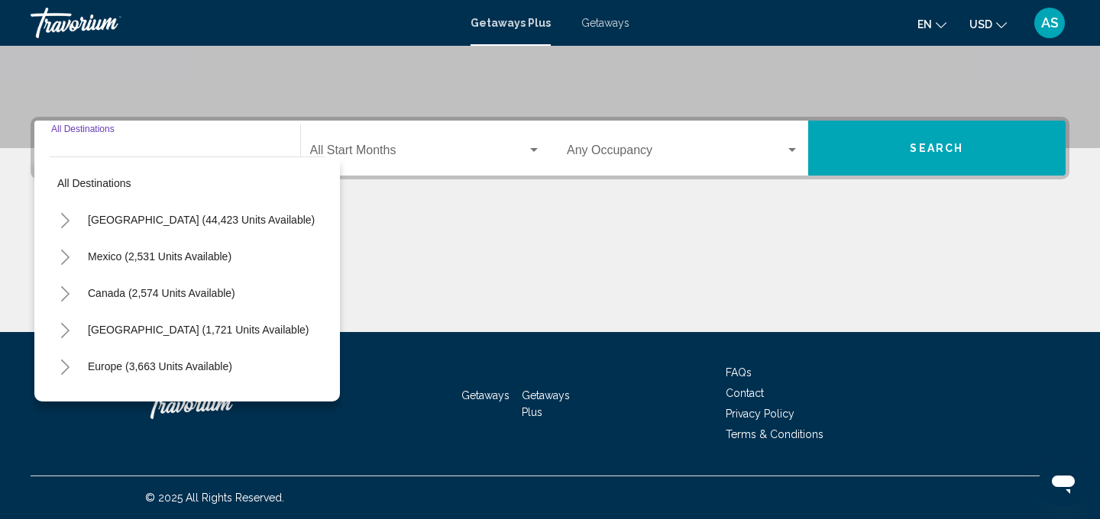
click at [67, 216] on icon "Toggle United States (44,423 units available)" at bounding box center [65, 220] width 11 height 15
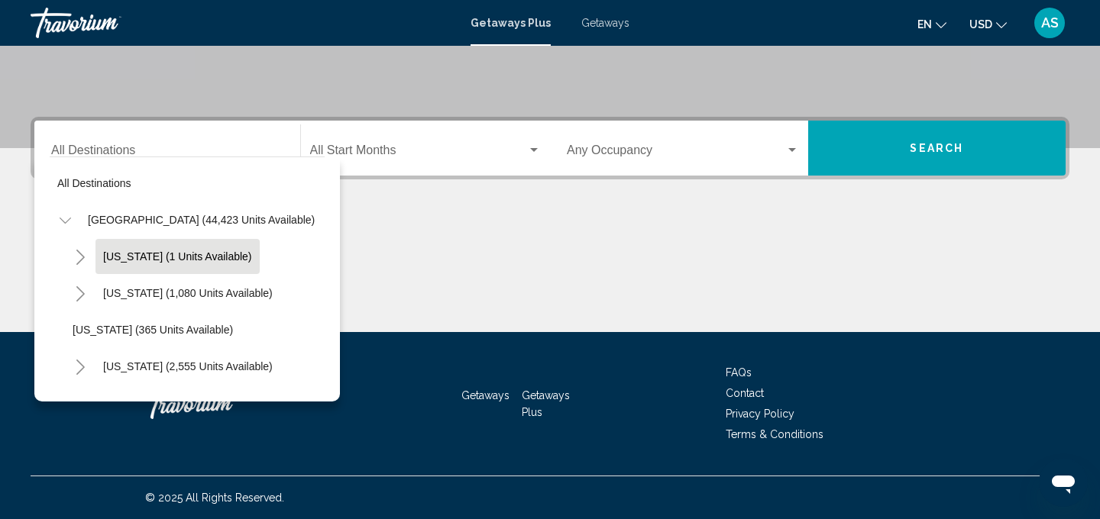
click at [185, 253] on span "[US_STATE] (1 units available)" at bounding box center [177, 257] width 149 height 12
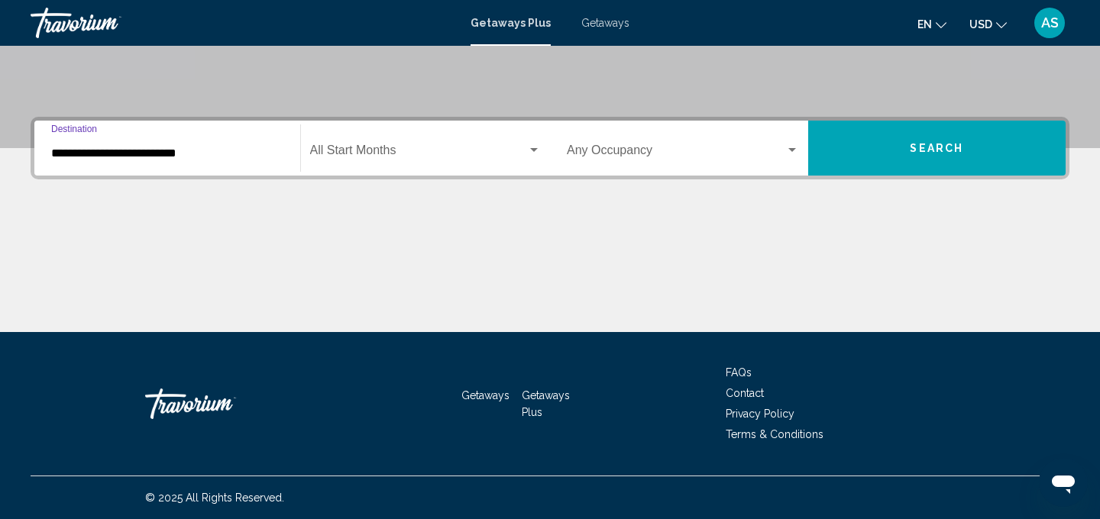
click at [225, 156] on input "**********" at bounding box center [167, 154] width 232 height 14
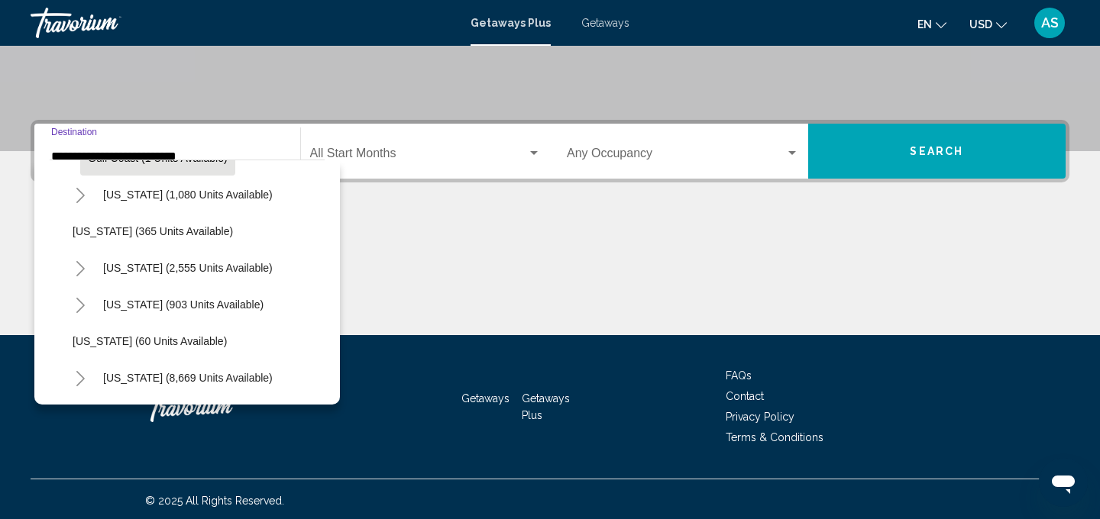
scroll to position [212, 0]
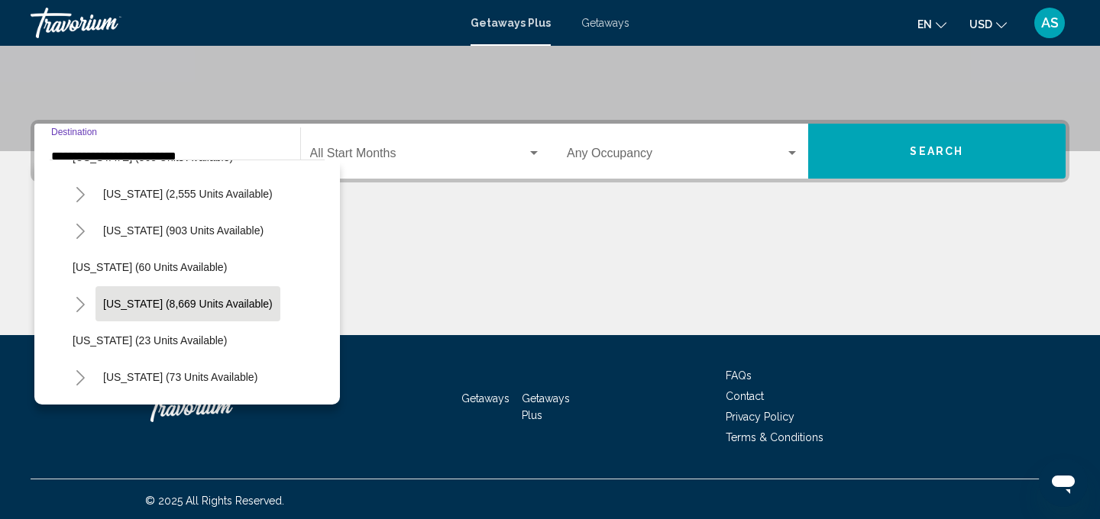
click at [116, 302] on span "[US_STATE] (8,669 units available)" at bounding box center [188, 304] width 170 height 12
type input "**********"
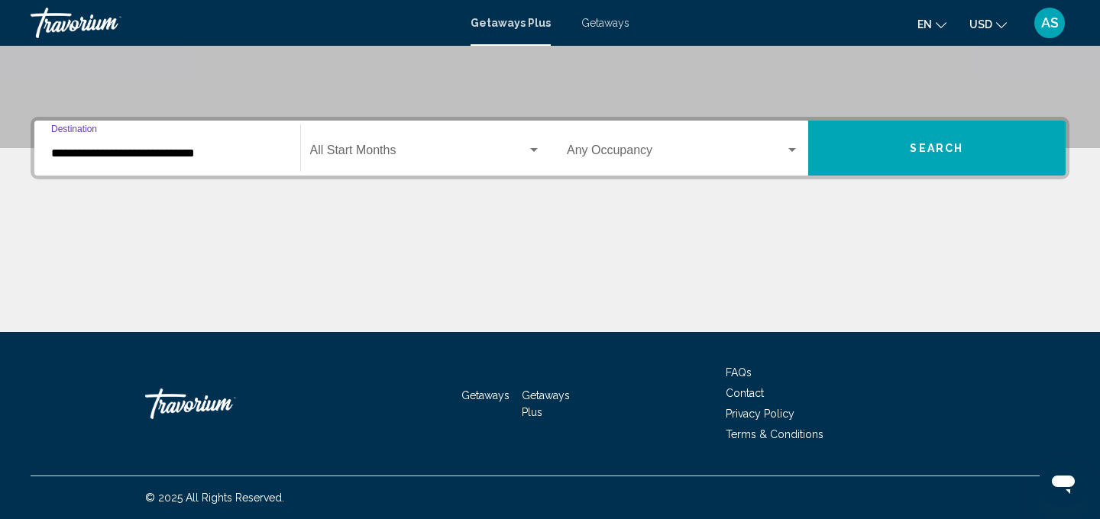
click at [458, 153] on span "Search widget" at bounding box center [419, 154] width 218 height 14
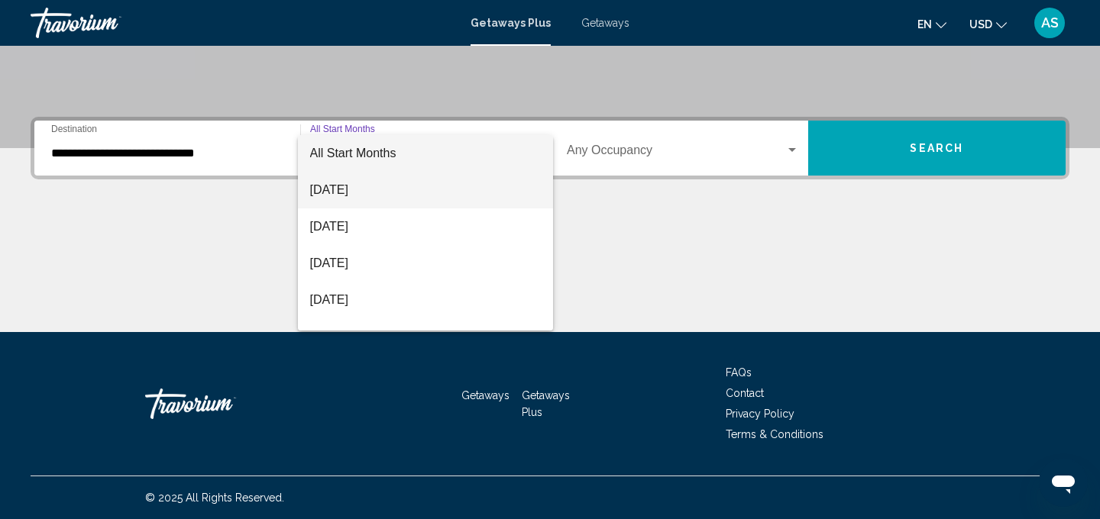
click at [435, 187] on span "[DATE]" at bounding box center [425, 190] width 231 height 37
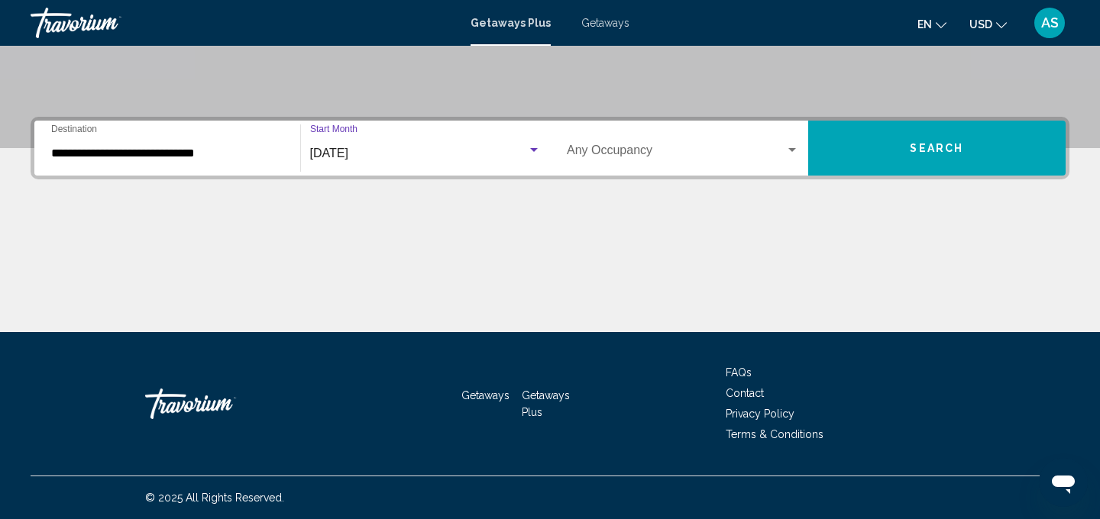
click at [914, 145] on span "Search" at bounding box center [936, 149] width 53 height 12
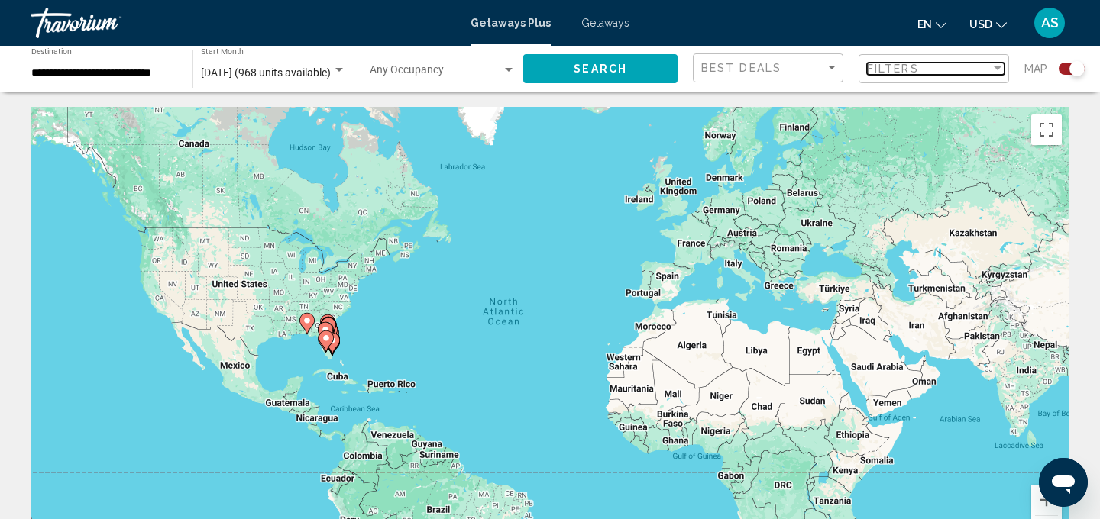
click at [983, 71] on div "Filters" at bounding box center [929, 69] width 124 height 12
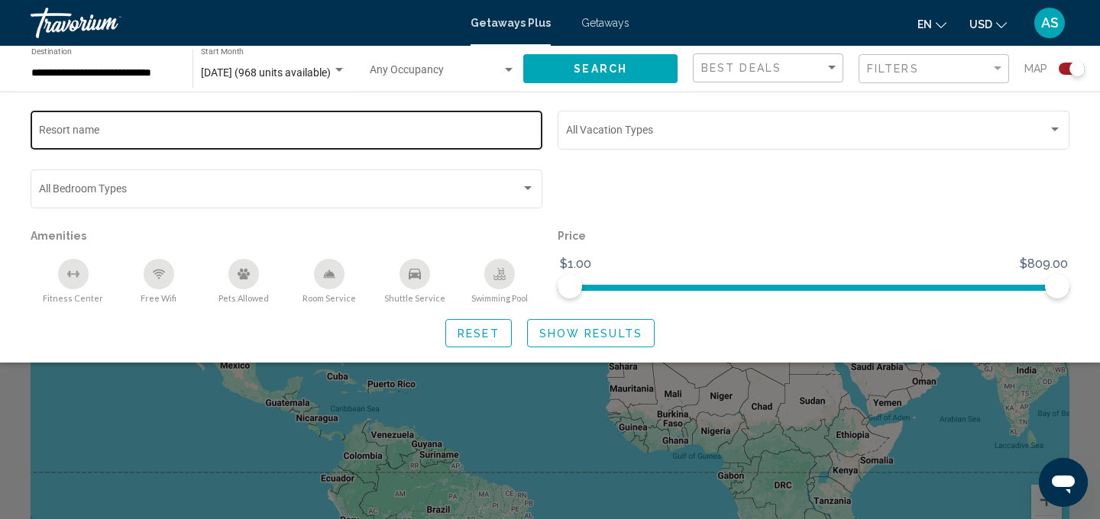
click at [143, 126] on div "Resort name" at bounding box center [287, 129] width 496 height 42
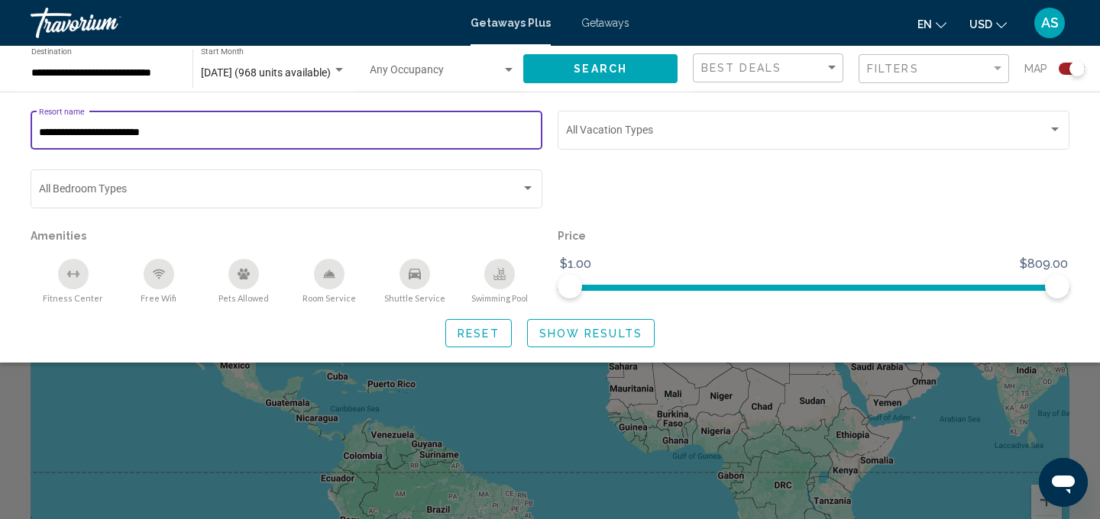
click at [86, 135] on input "**********" at bounding box center [287, 133] width 496 height 12
click at [229, 129] on input "**********" at bounding box center [287, 133] width 496 height 12
type input "**********"
click at [587, 333] on span "Show Results" at bounding box center [590, 334] width 103 height 12
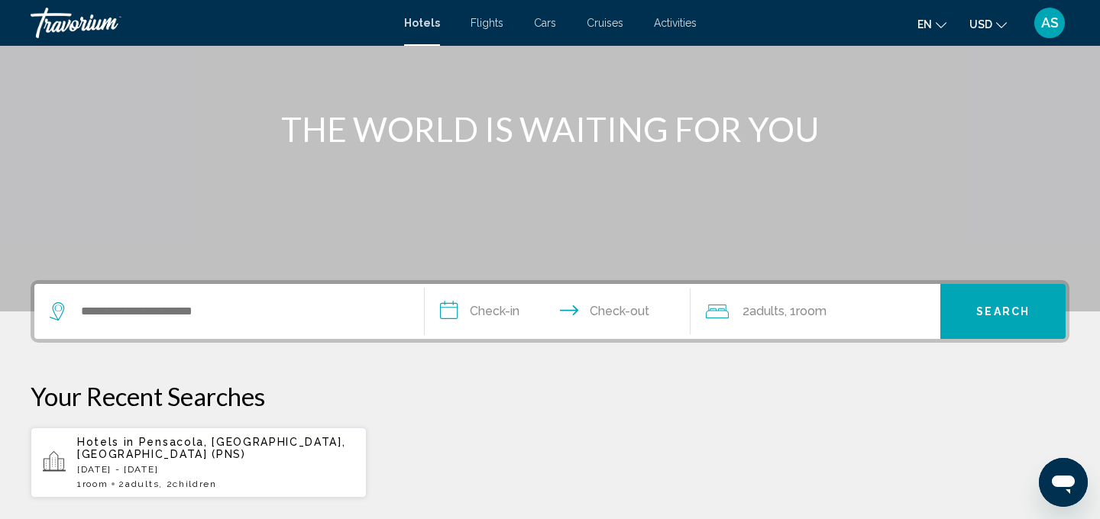
scroll to position [133, 0]
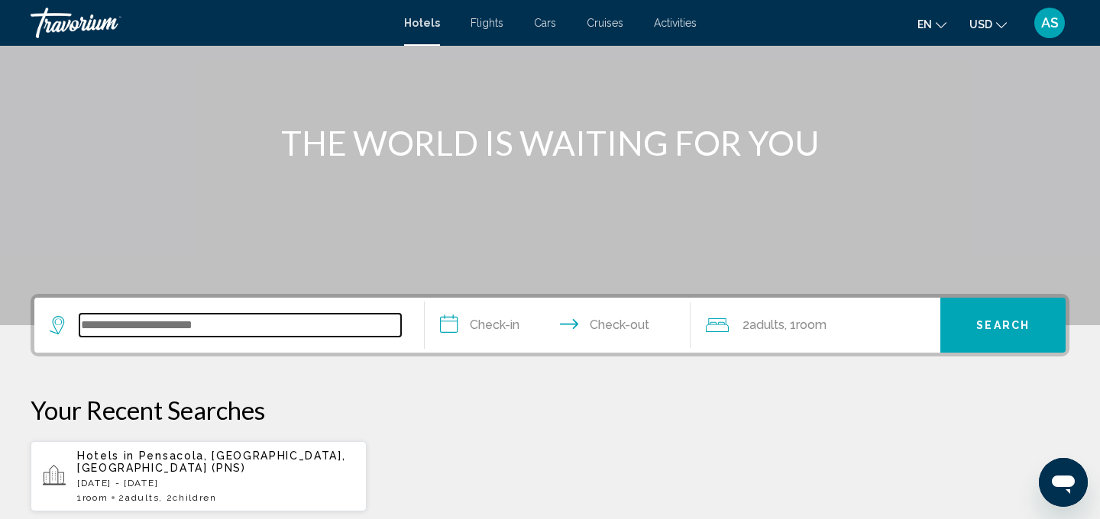
click at [187, 320] on input "Search widget" at bounding box center [240, 325] width 322 height 23
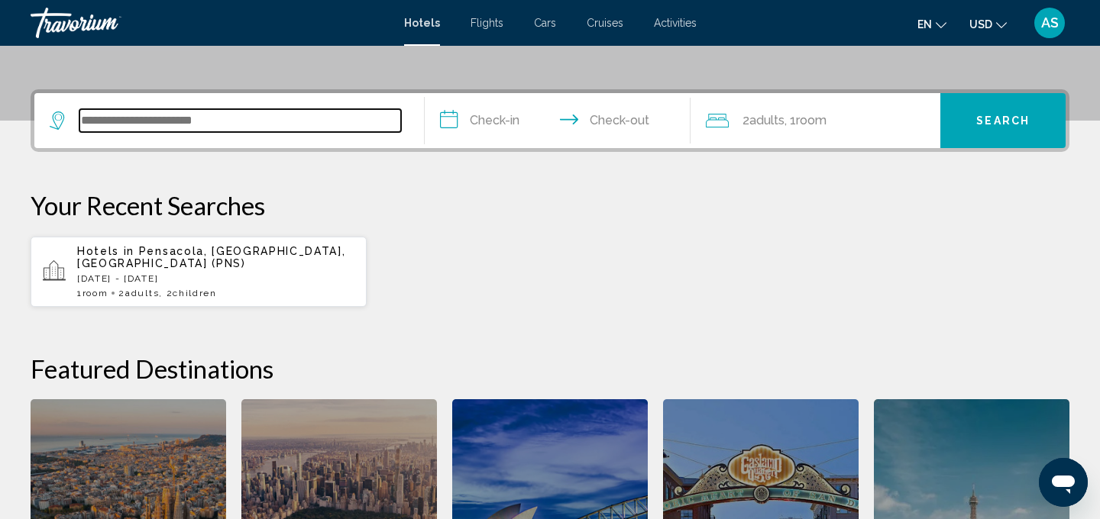
scroll to position [377, 0]
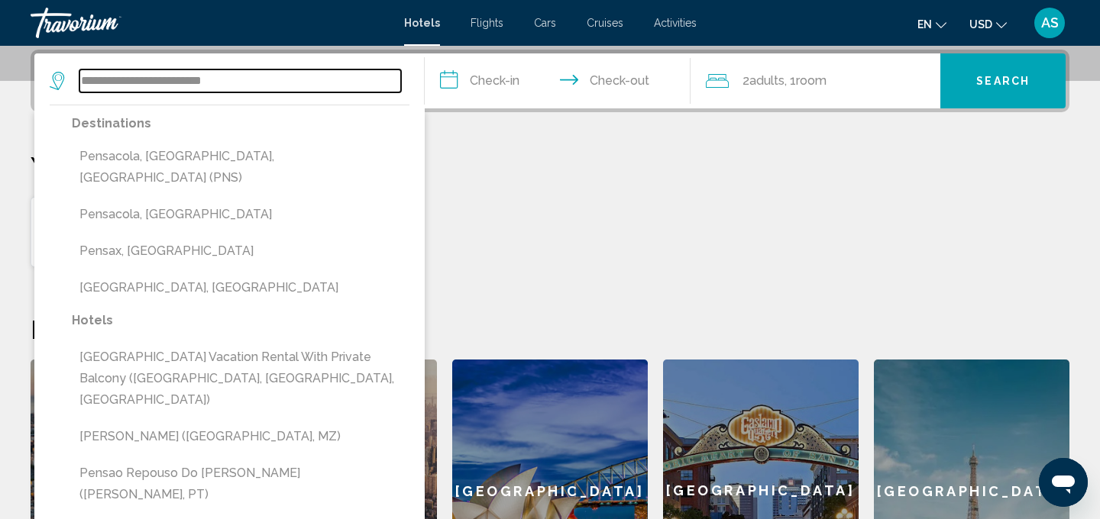
type input "**********"
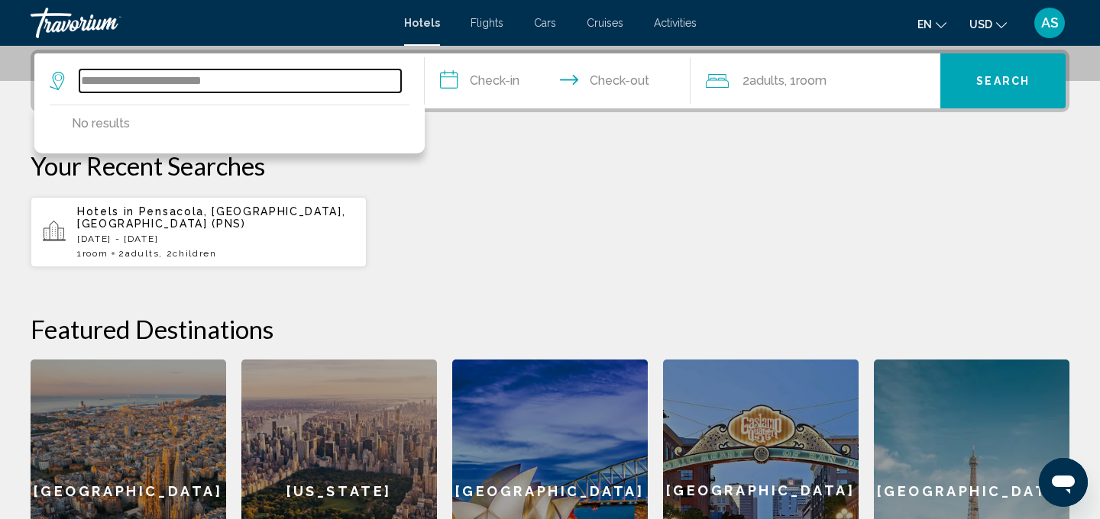
drag, startPoint x: 244, startPoint y: 81, endPoint x: 60, endPoint y: 73, distance: 184.3
click at [66, 77] on div "**********" at bounding box center [225, 81] width 351 height 23
